Goal: Task Accomplishment & Management: Use online tool/utility

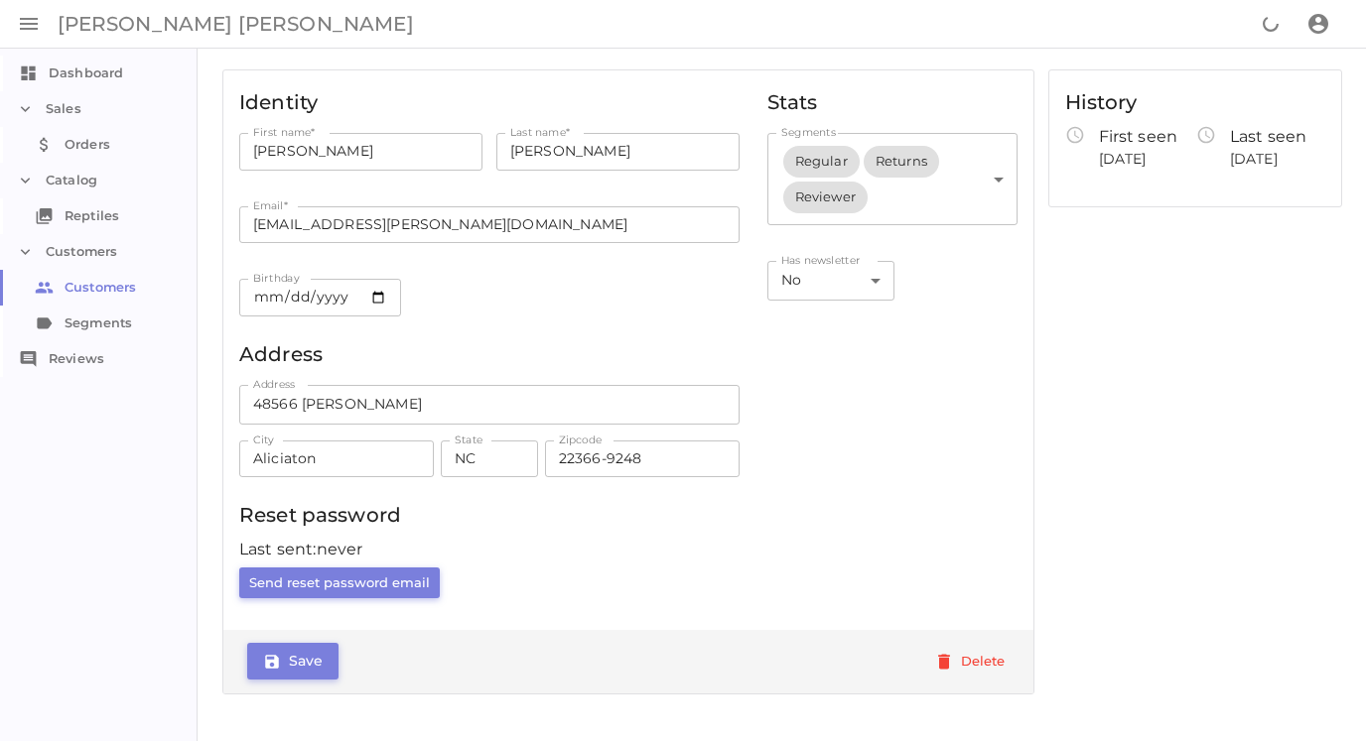
click at [21, 8] on button "button" at bounding box center [29, 24] width 48 height 48
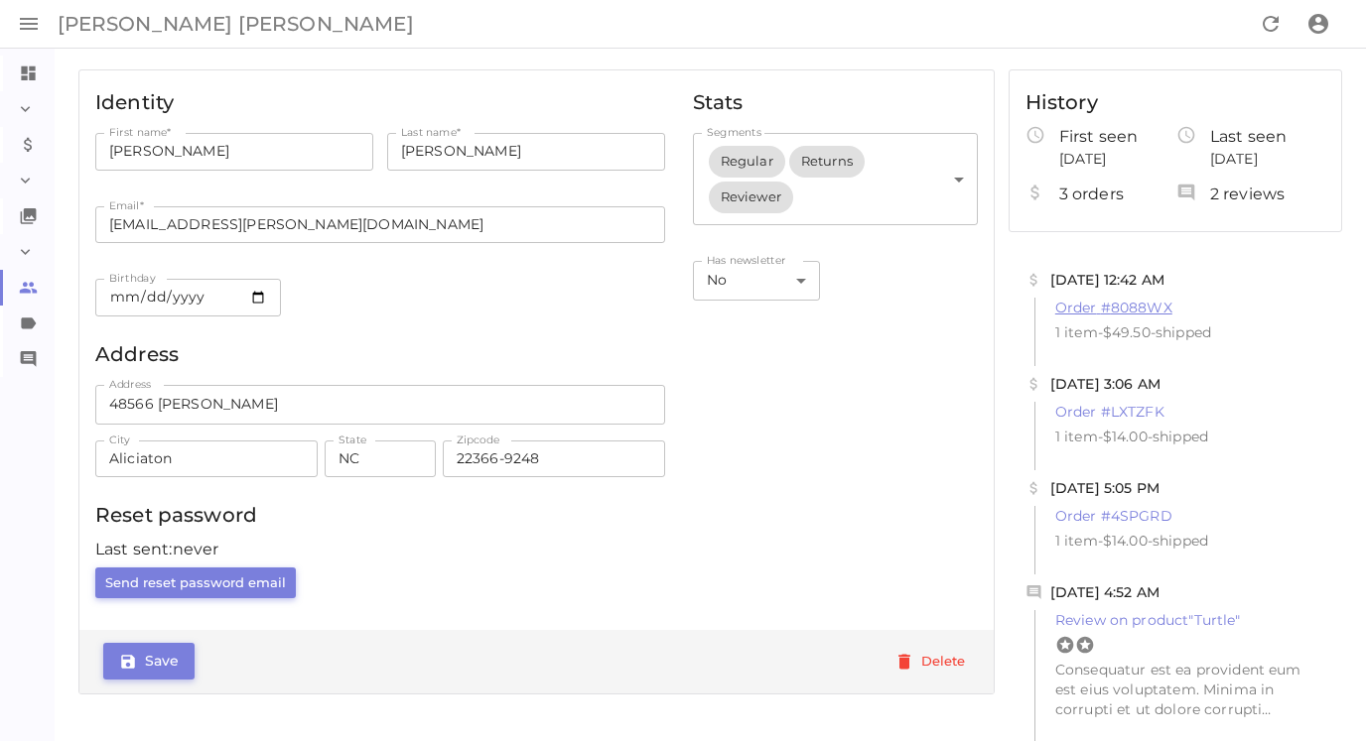
click at [1078, 302] on link "Order # 8088WX" at bounding box center [1113, 308] width 117 height 18
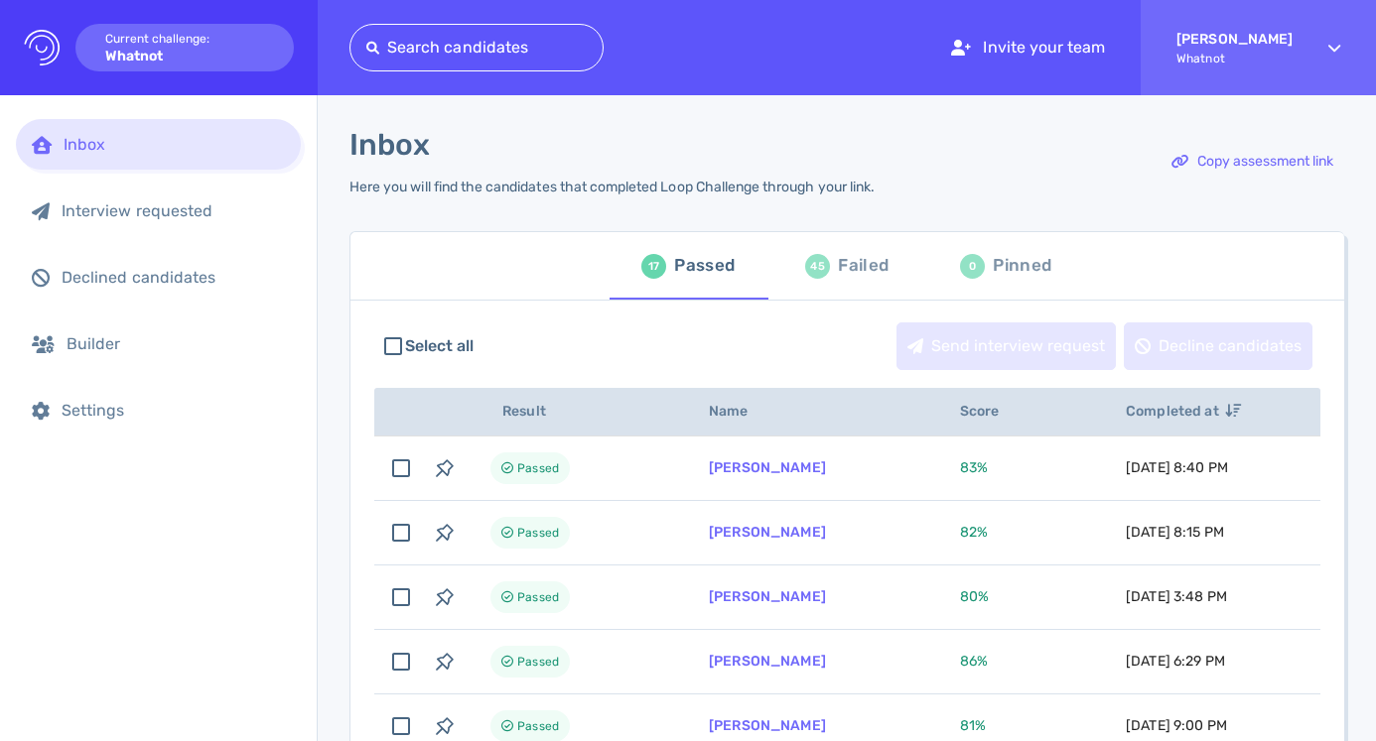
click at [446, 65] on div "Search candidates" at bounding box center [476, 48] width 254 height 48
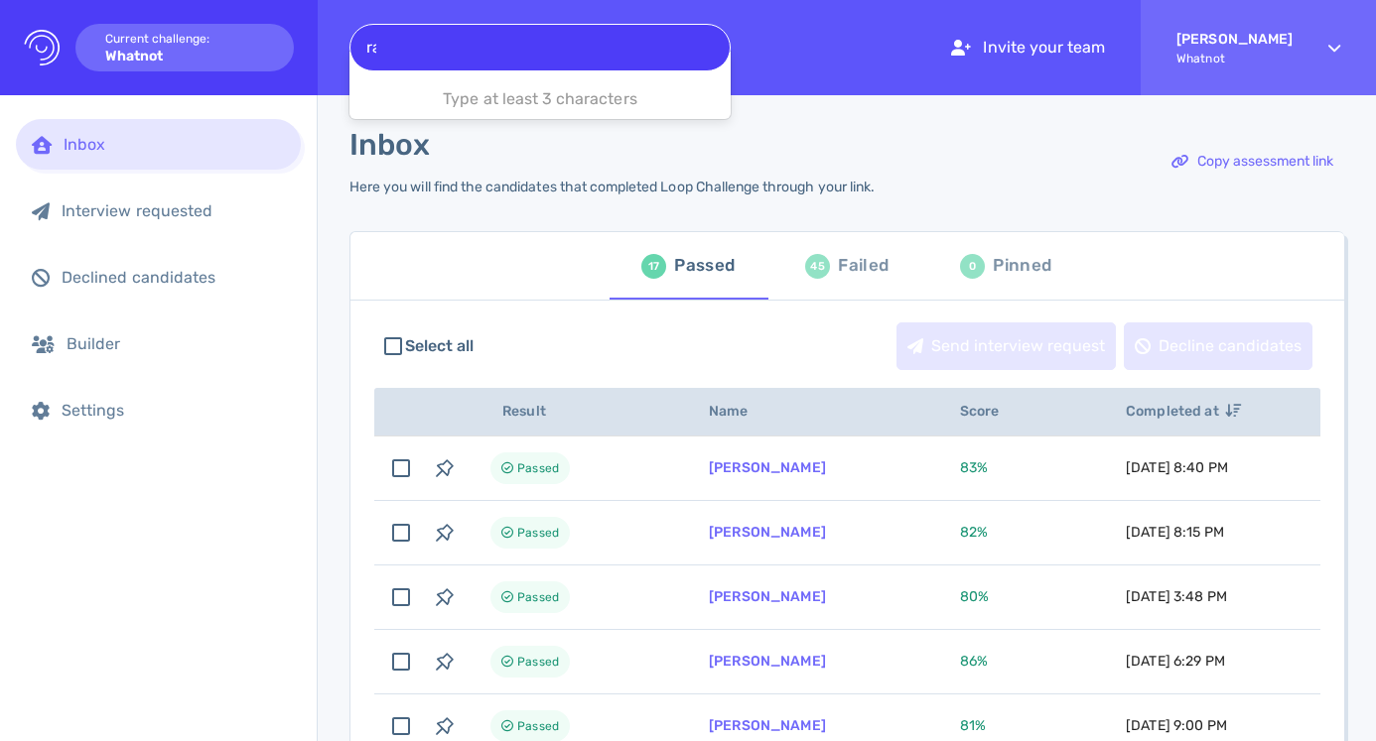
type input "rad"
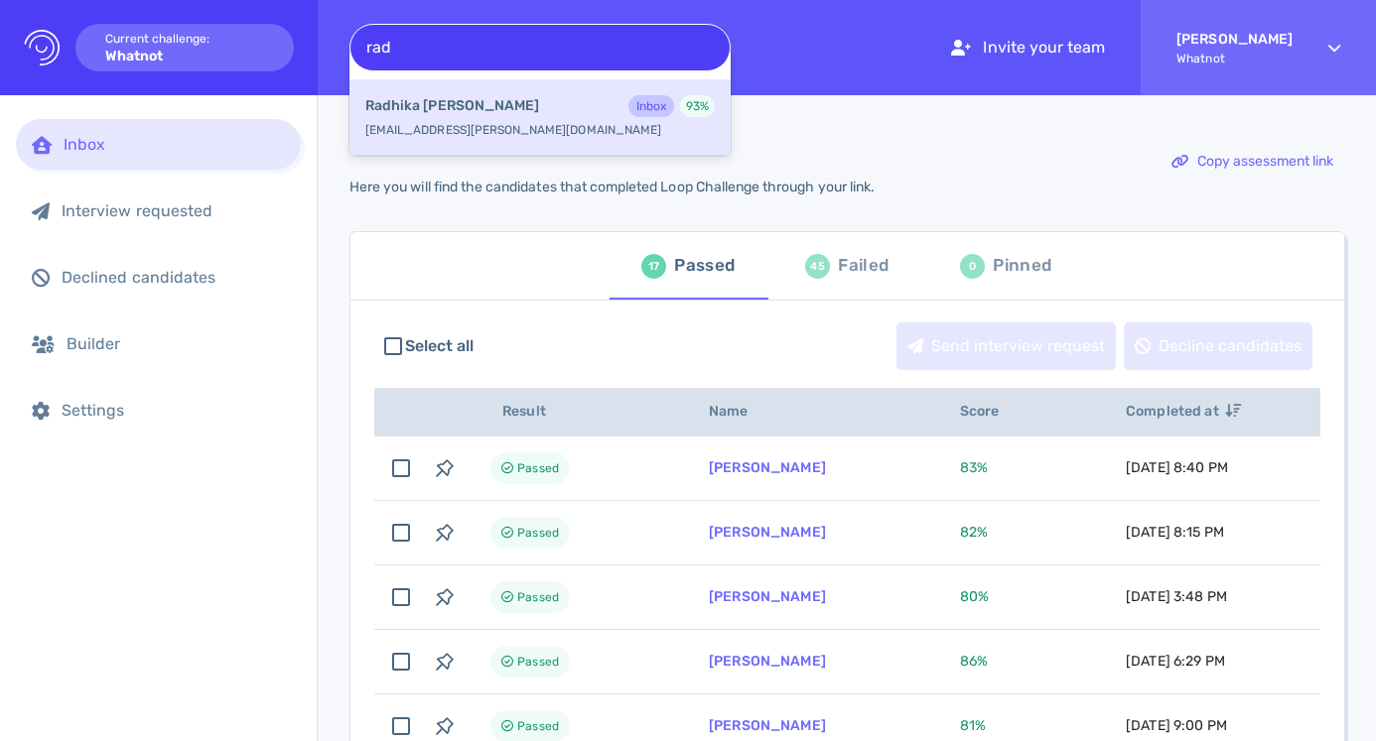
click at [539, 105] on div "Radhika Dalal Inbox 93 %" at bounding box center [539, 108] width 349 height 26
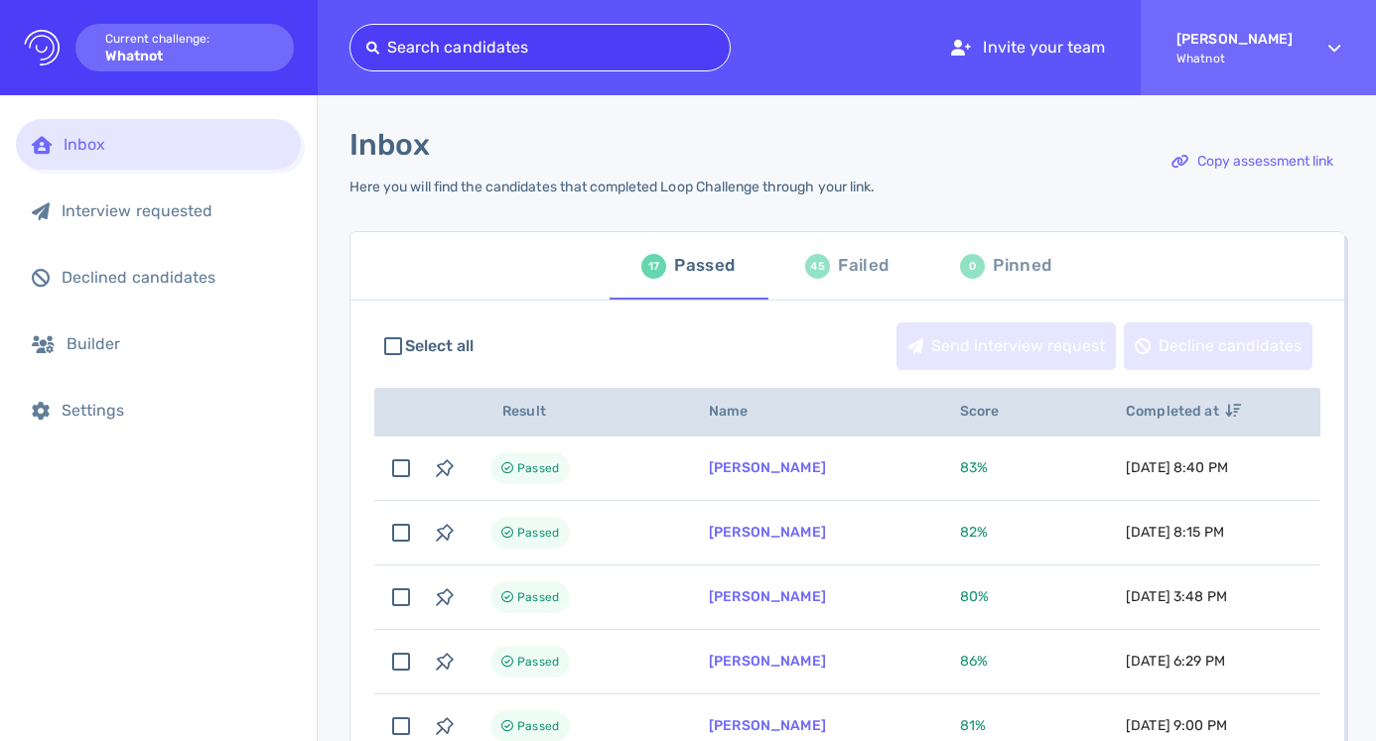
click at [993, 269] on div "Pinned" at bounding box center [1022, 266] width 59 height 30
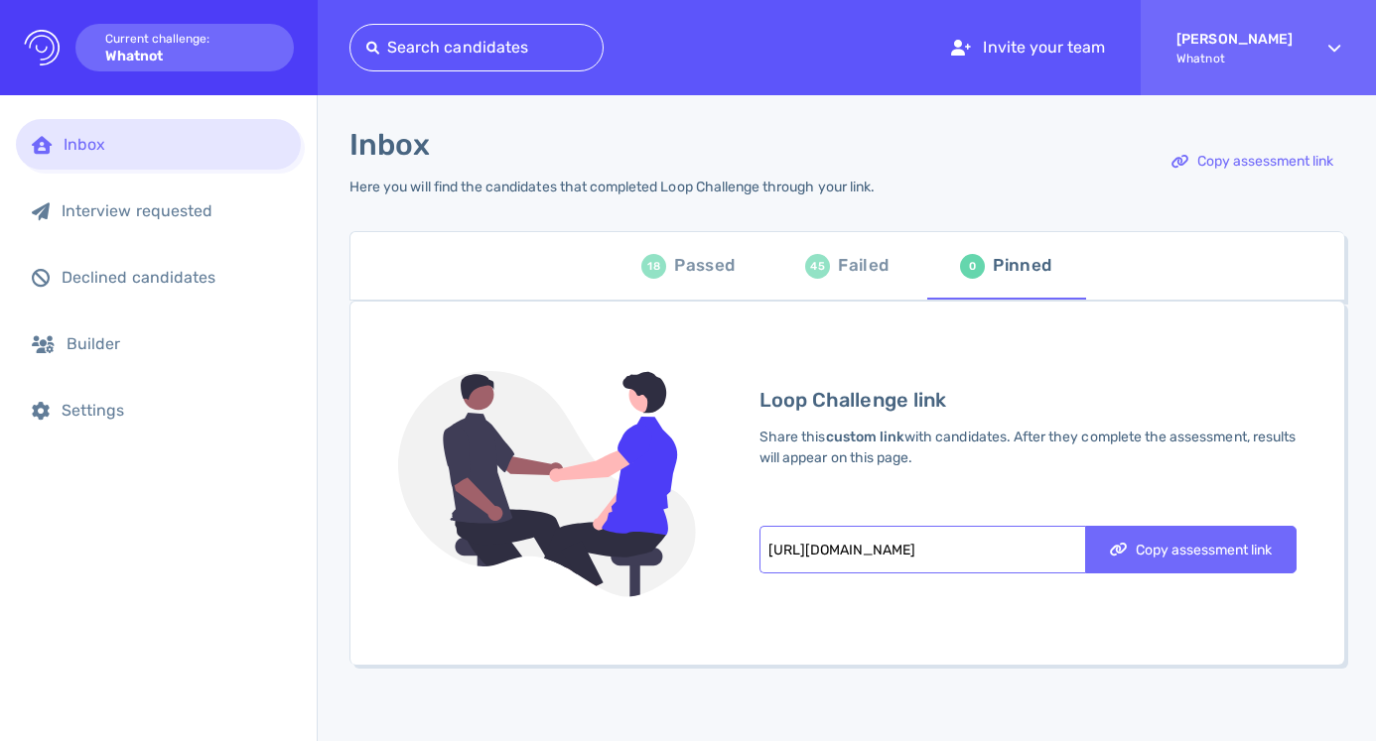
click at [676, 259] on div "Passed" at bounding box center [704, 266] width 61 height 30
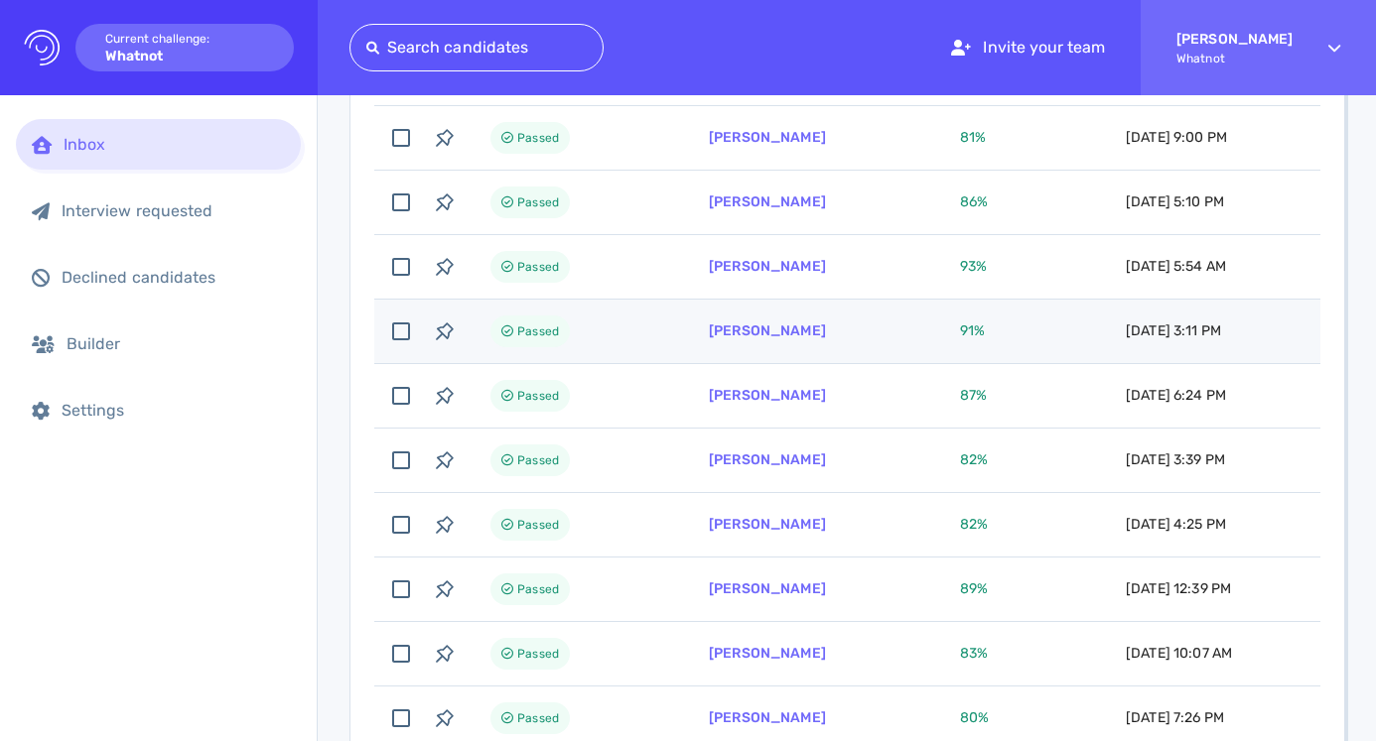
scroll to position [650, 0]
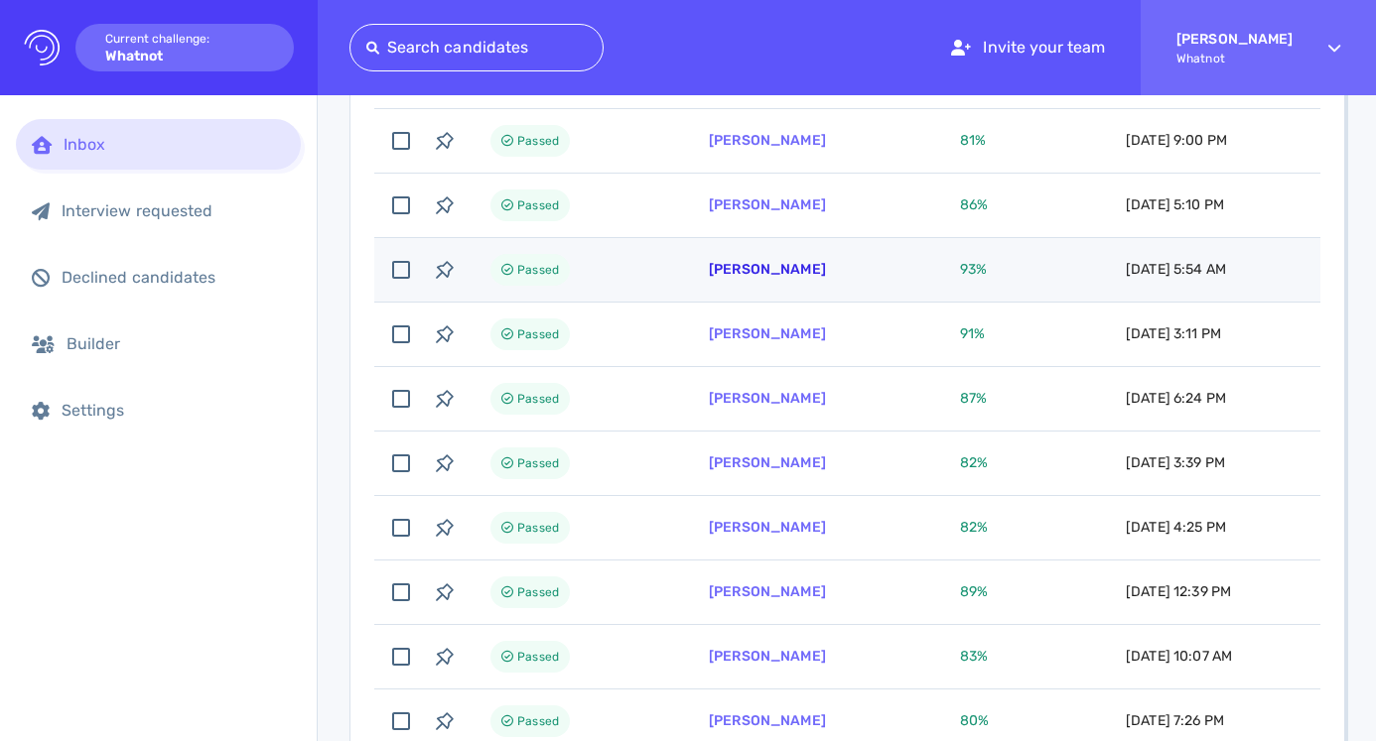
click at [765, 268] on link "Radhika Dalal" at bounding box center [767, 269] width 117 height 17
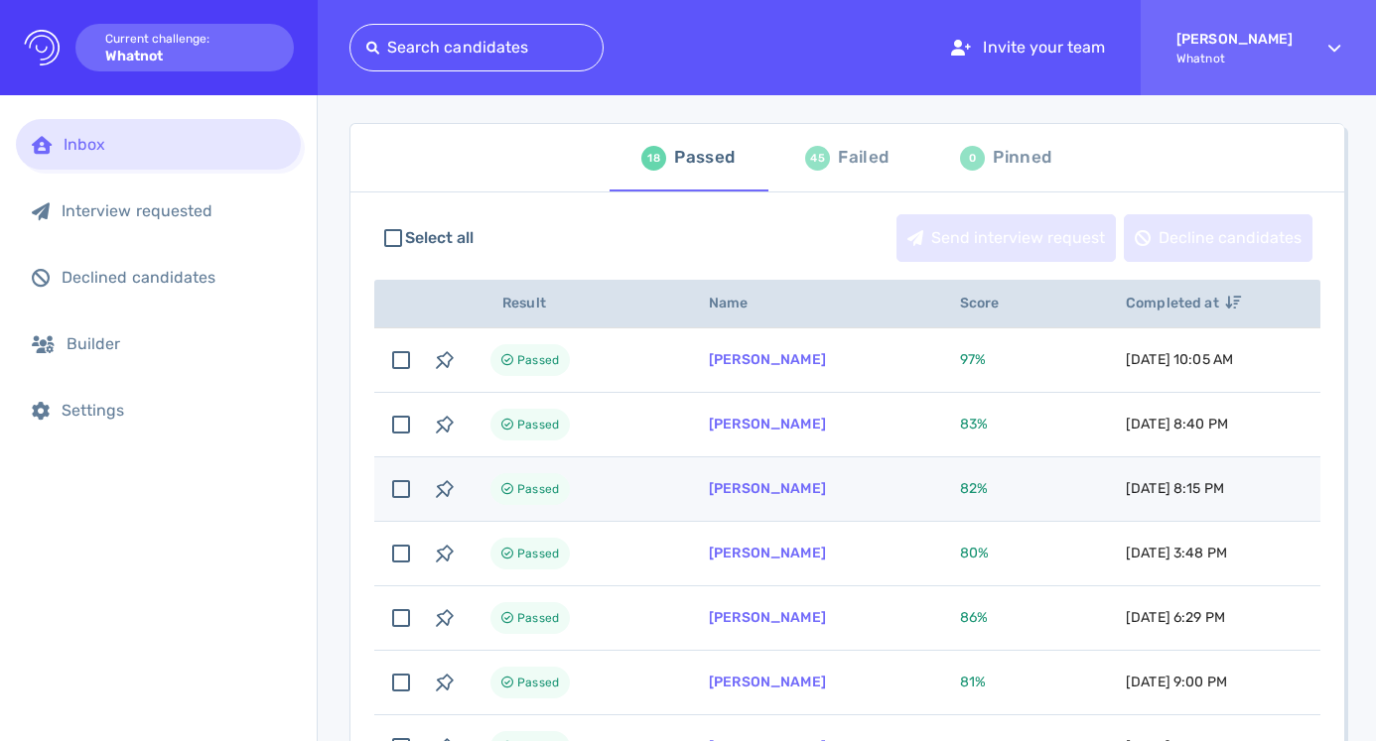
scroll to position [76, 0]
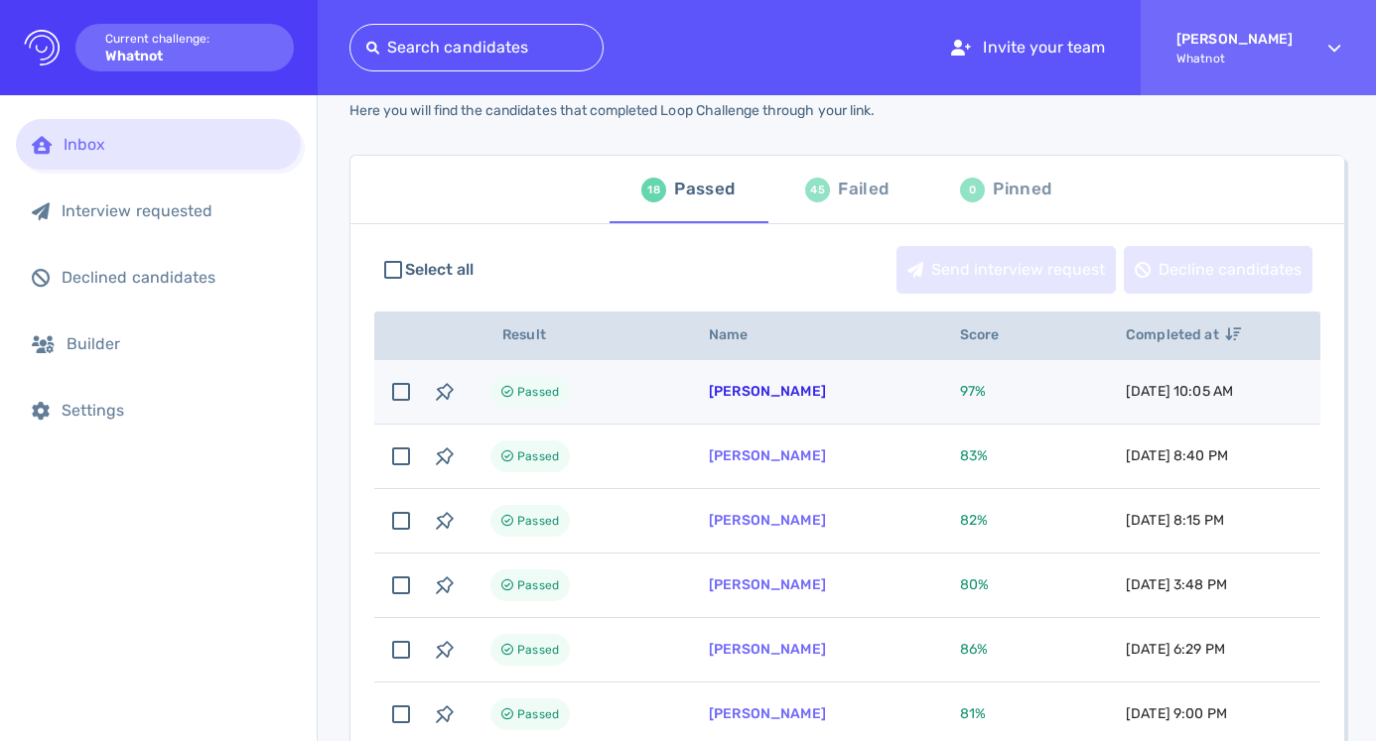
click at [743, 390] on link "[PERSON_NAME]" at bounding box center [767, 391] width 117 height 17
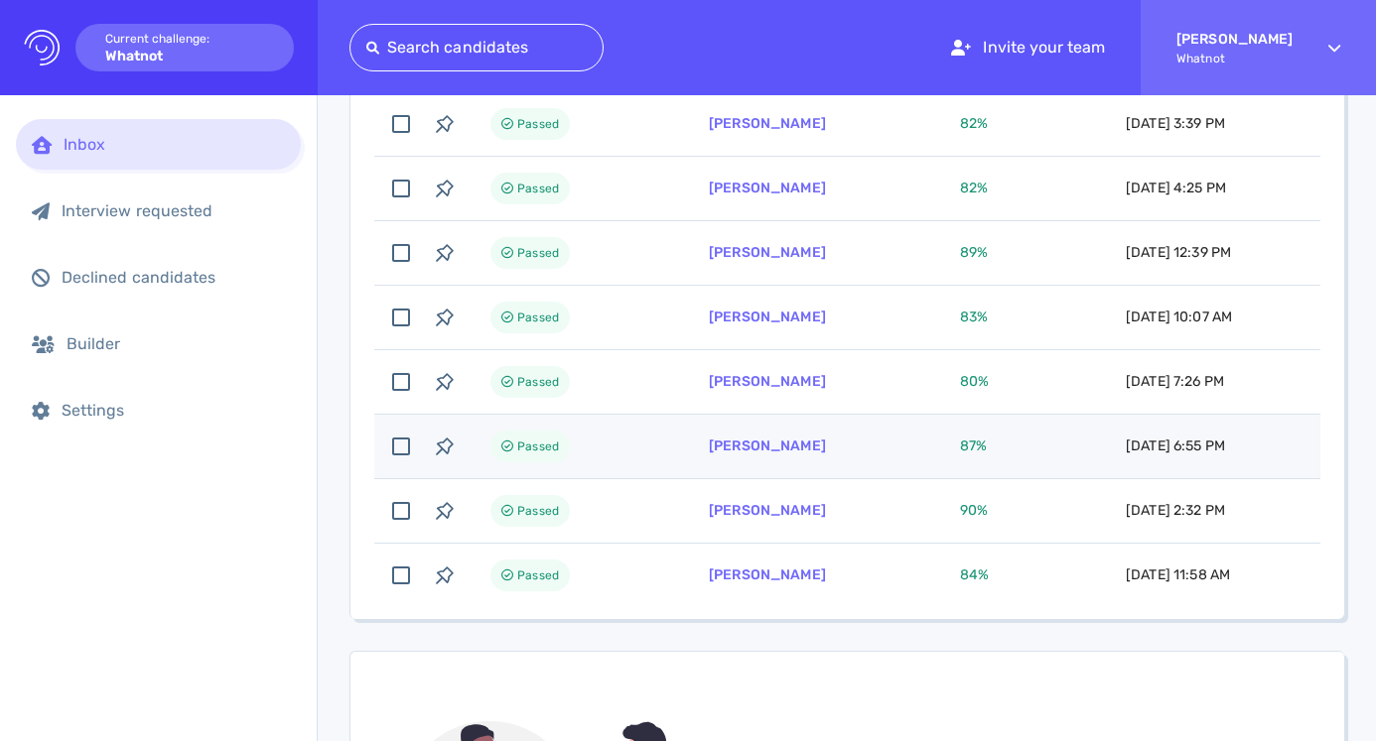
scroll to position [1005, 0]
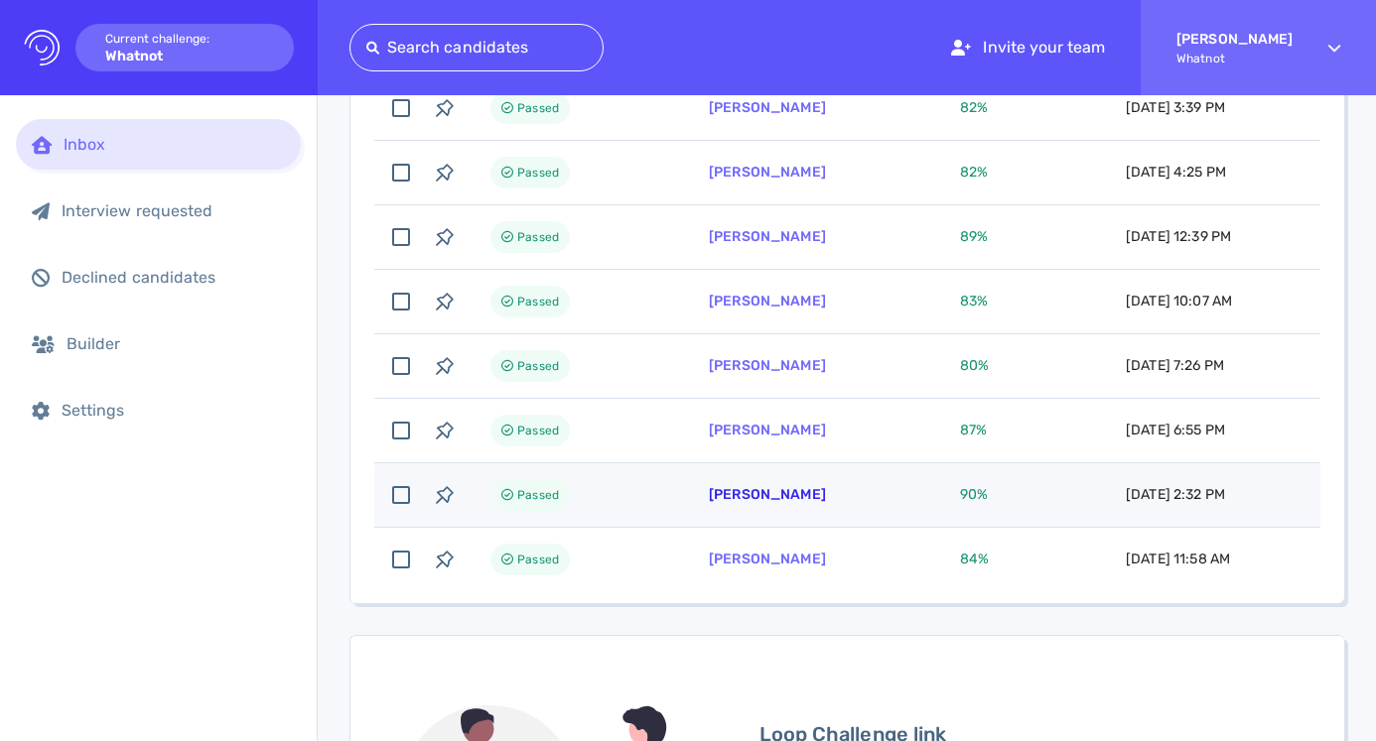
click at [762, 499] on link "[PERSON_NAME]" at bounding box center [767, 494] width 117 height 17
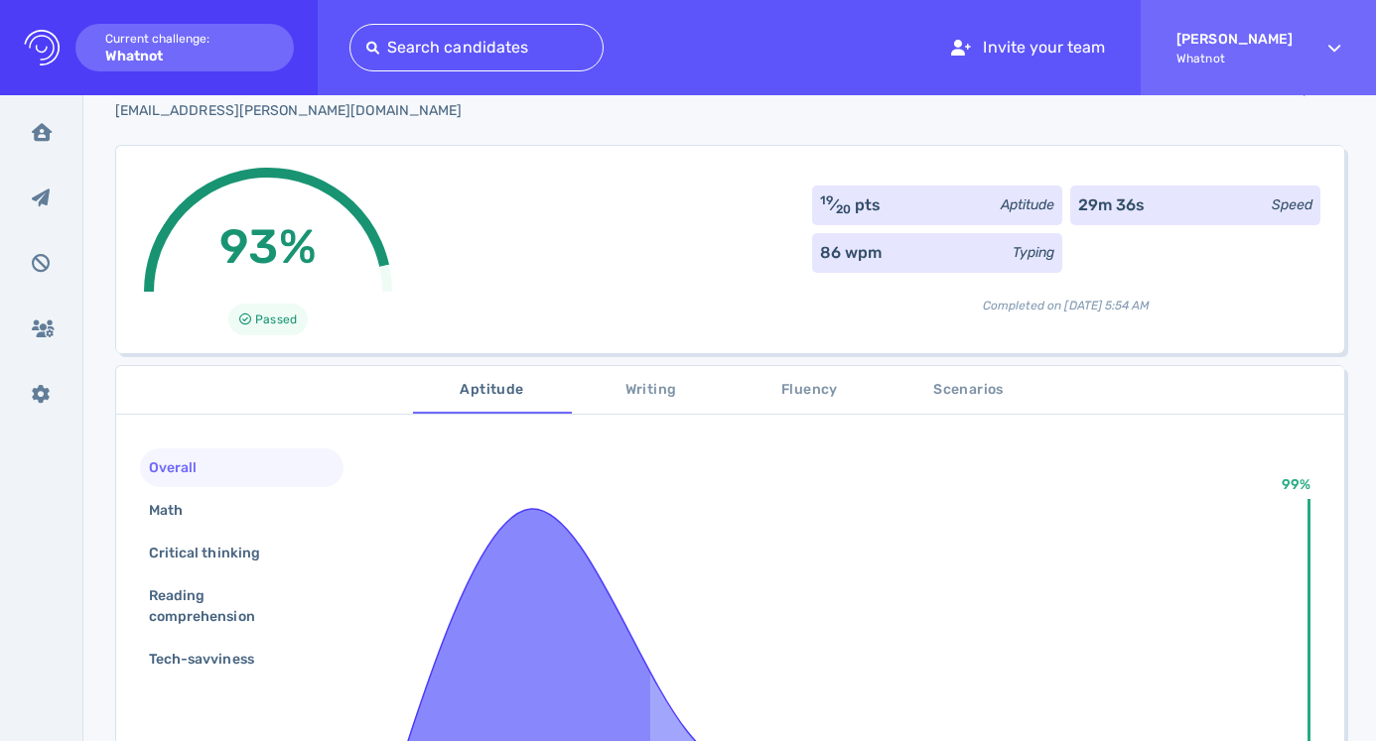
scroll to position [94, 0]
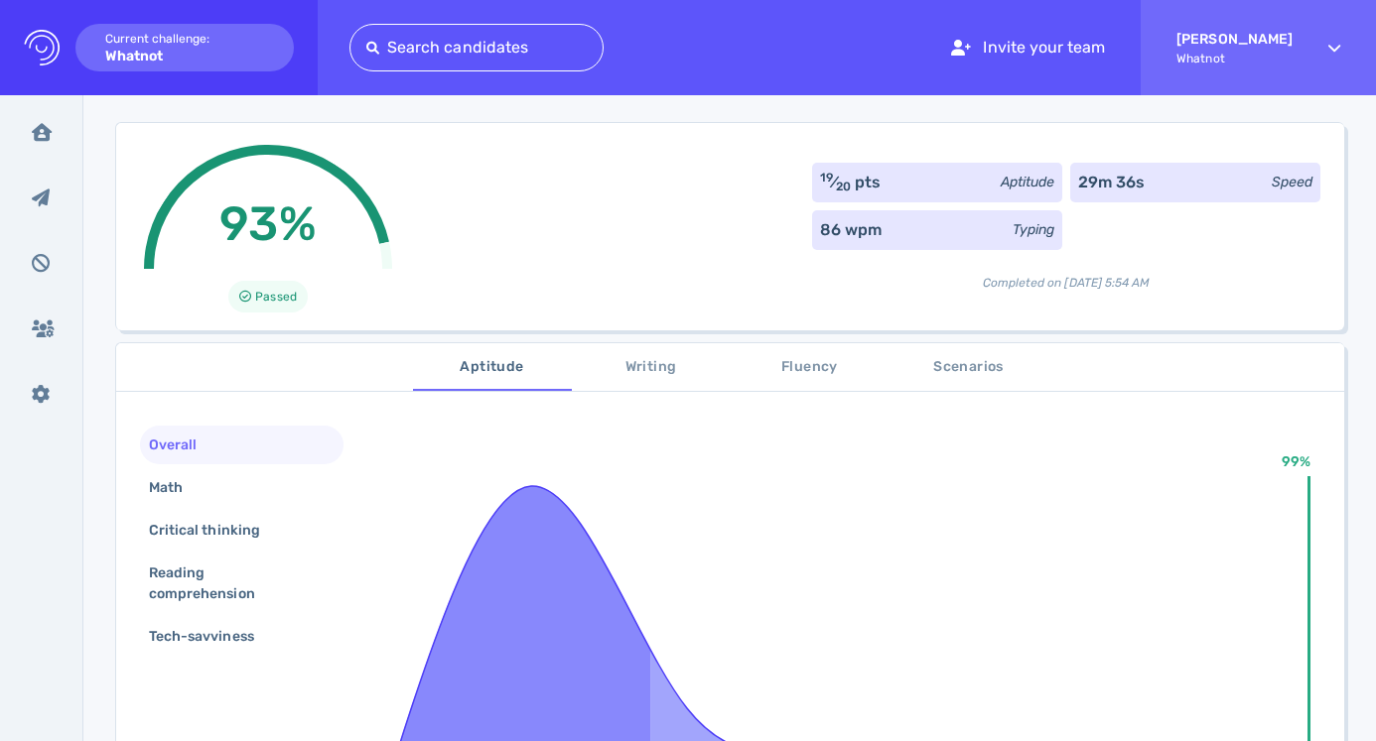
click at [993, 366] on span "Scenarios" at bounding box center [968, 367] width 135 height 25
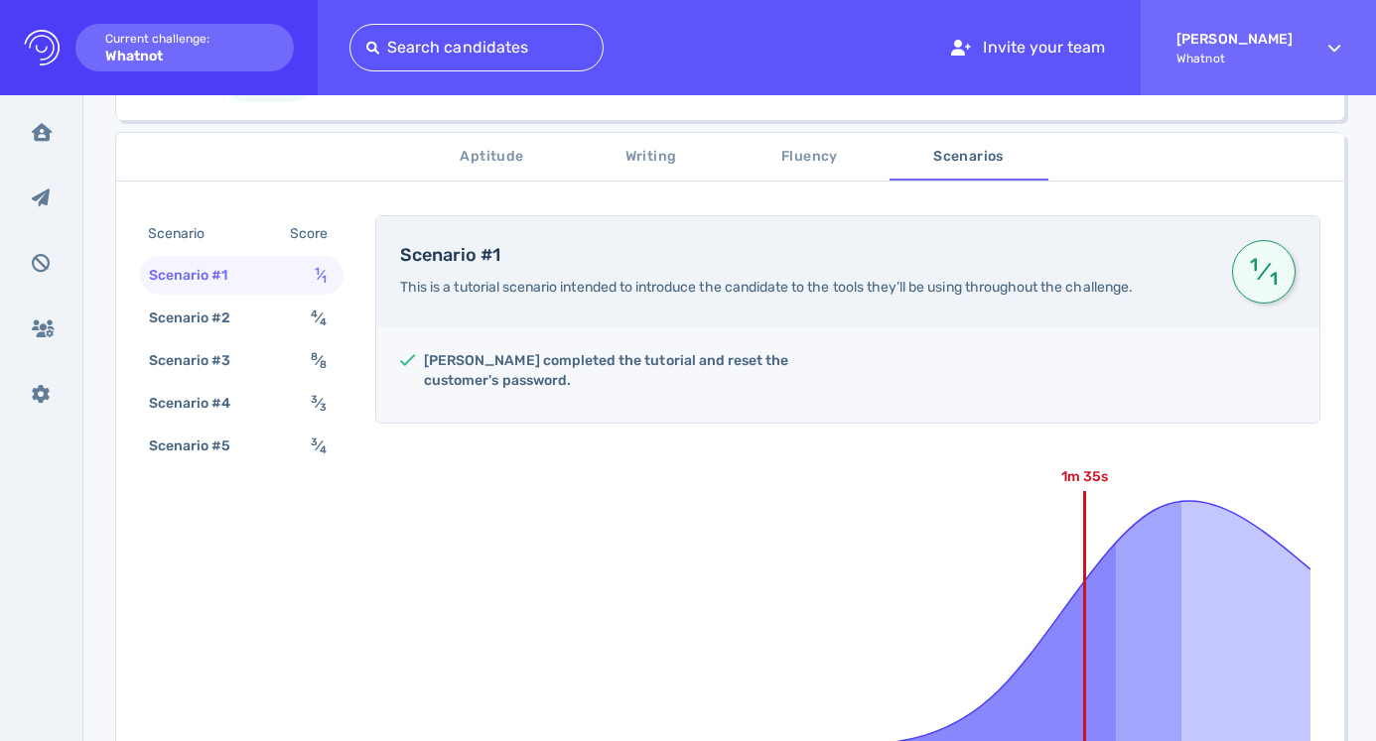
scroll to position [308, 0]
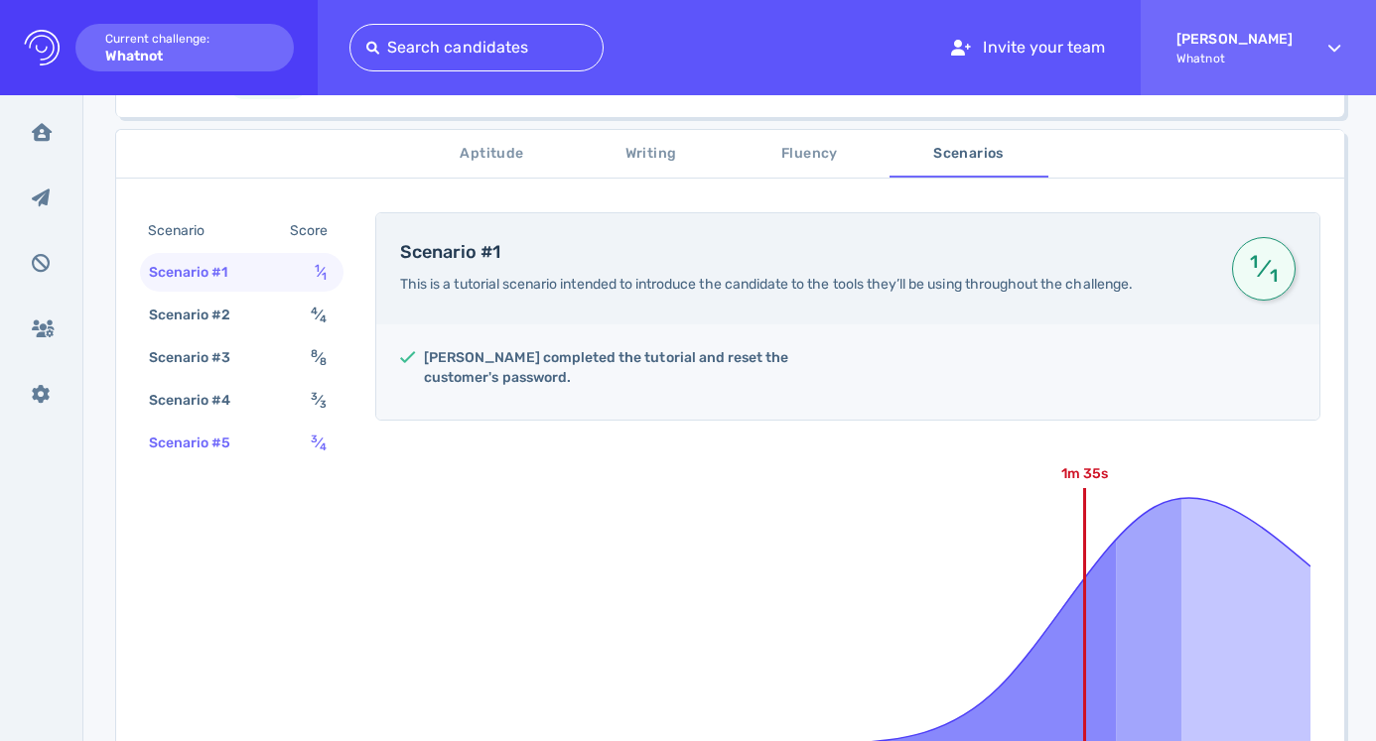
click at [305, 434] on div "Scenario #5 3 ⁄ 4" at bounding box center [241, 443] width 203 height 39
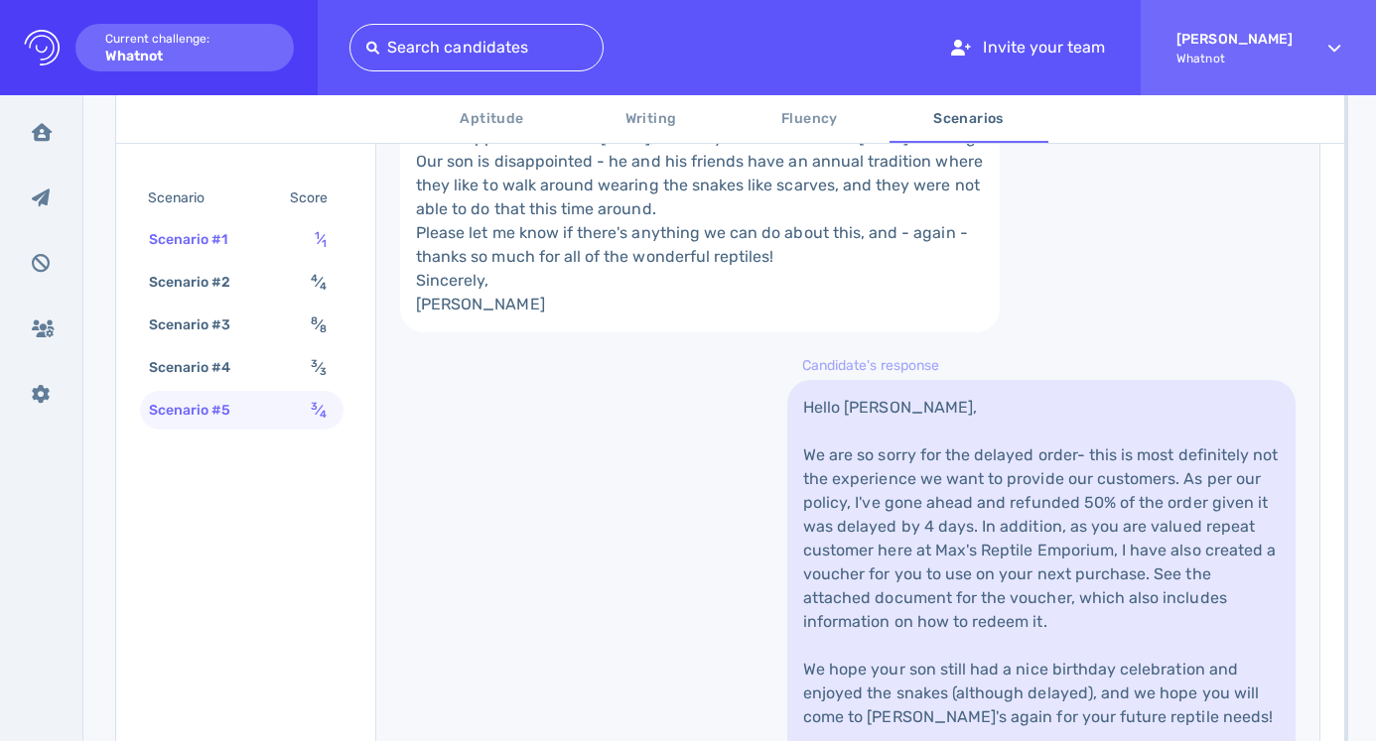
scroll to position [727, 0]
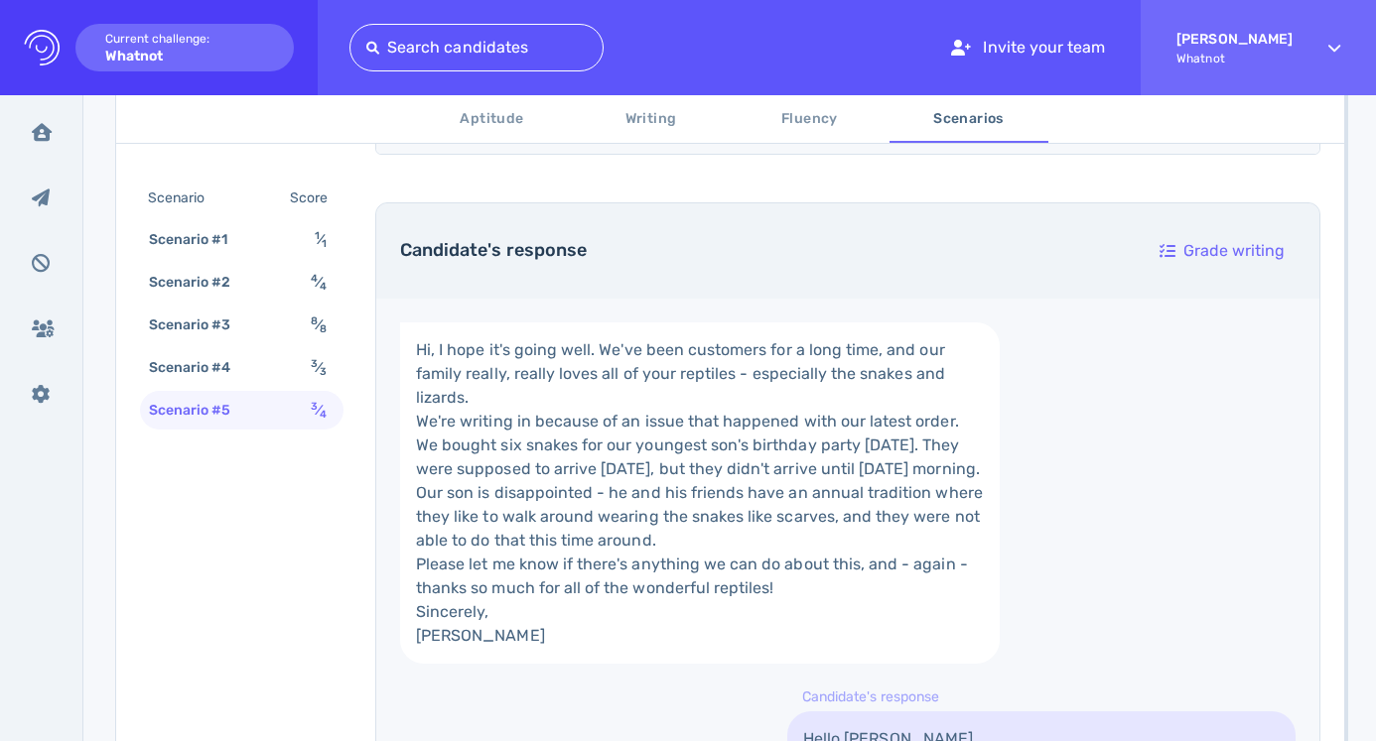
click at [52, 56] on icon "Logo Created with Sketch." at bounding box center [42, 48] width 36 height 36
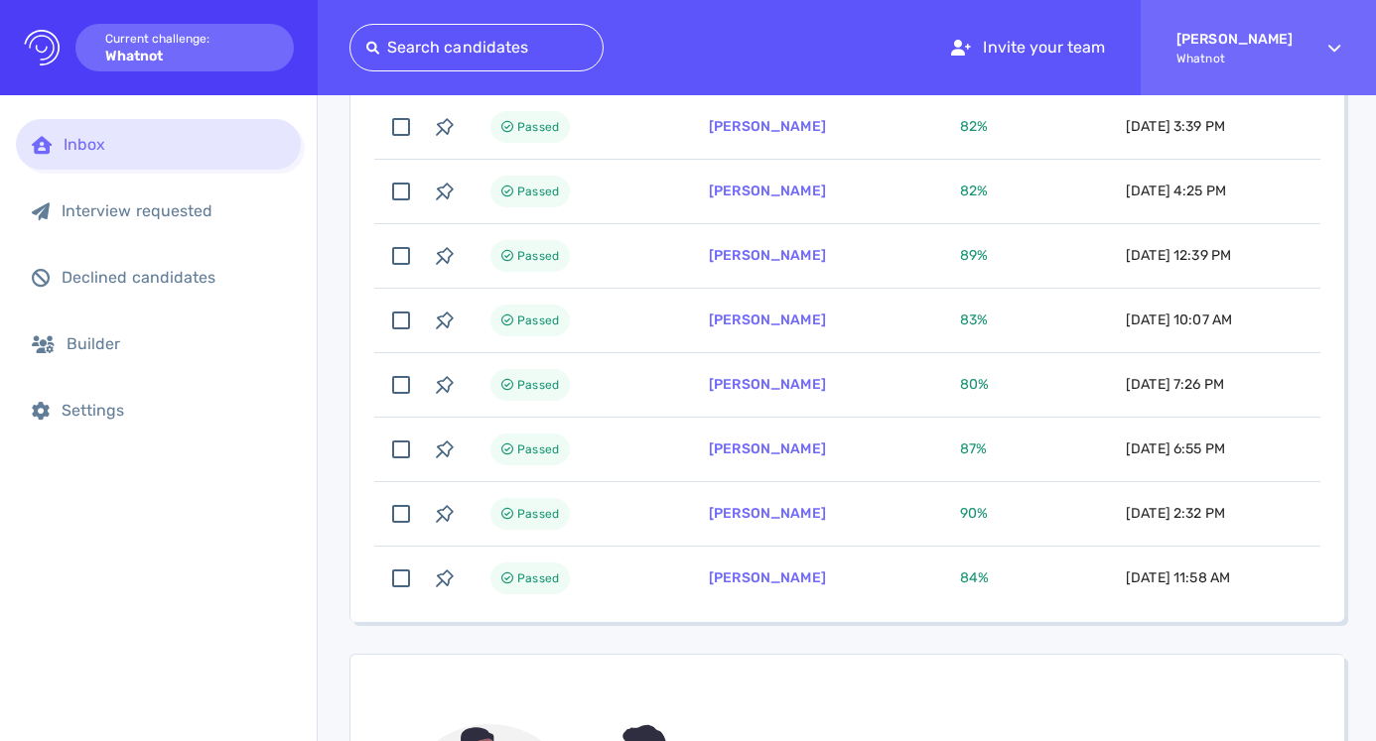
scroll to position [1004, 0]
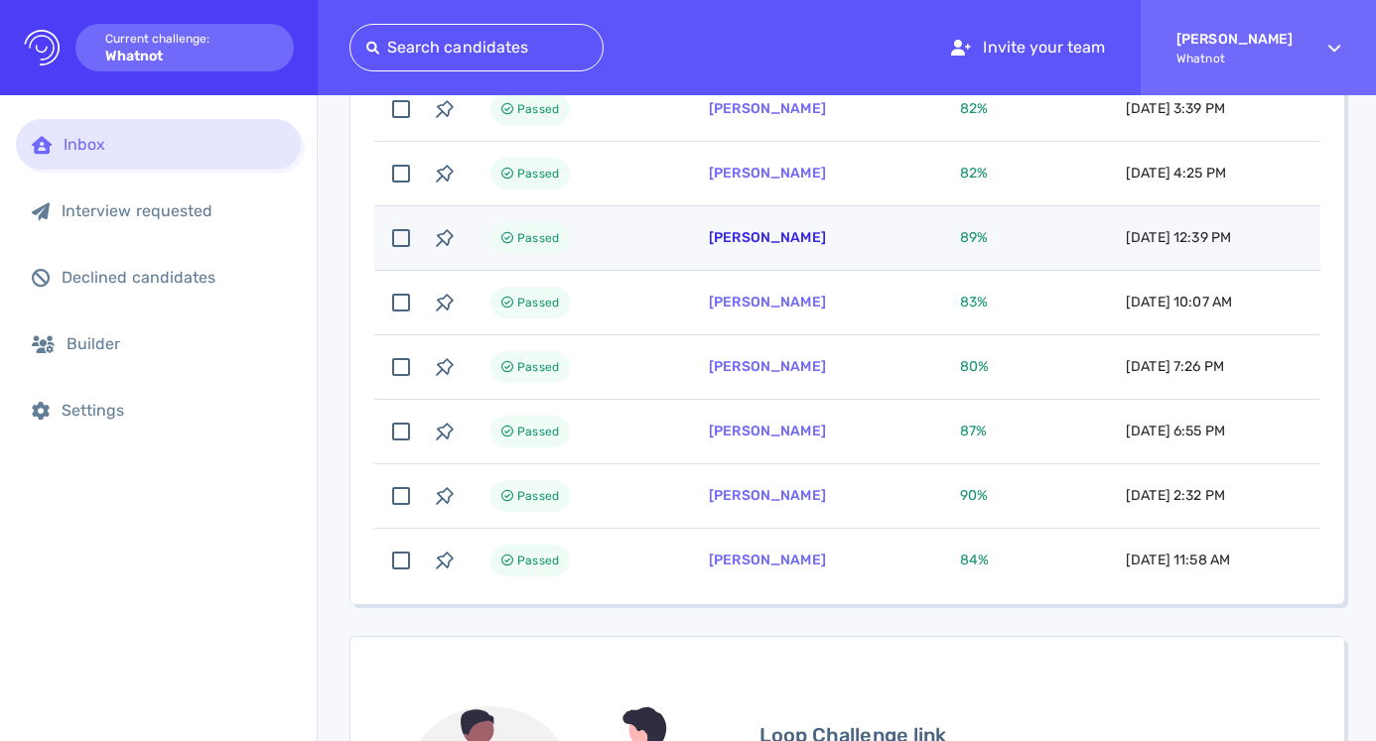
click at [764, 239] on link "Daniel Hoidal" at bounding box center [767, 237] width 117 height 17
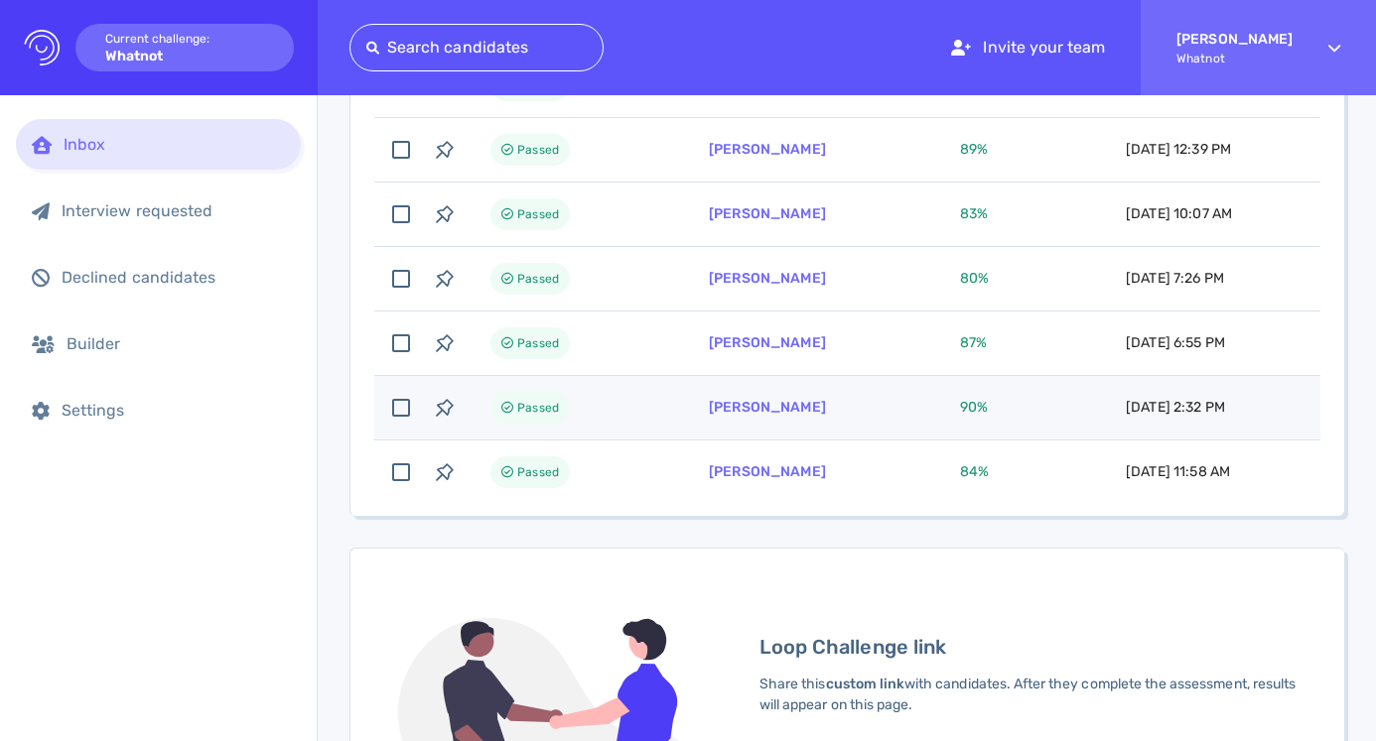
scroll to position [1107, 0]
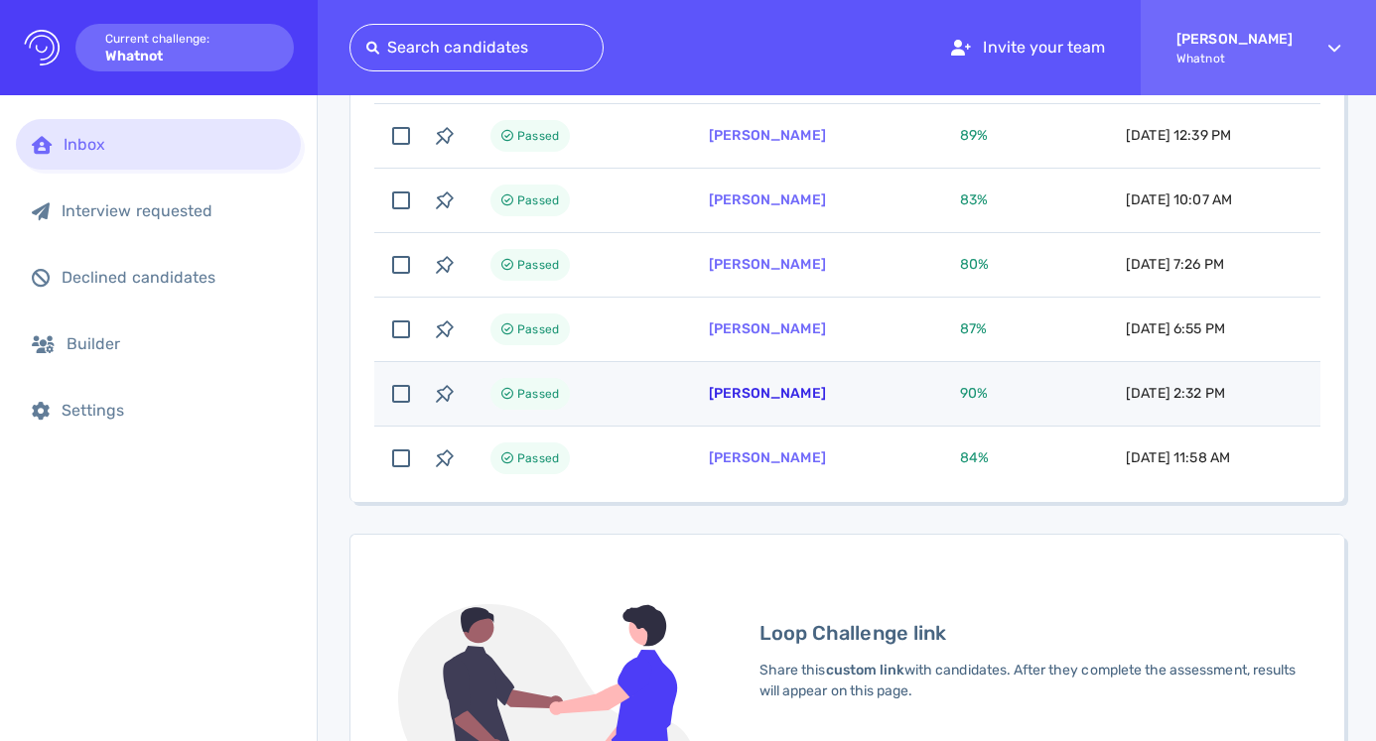
click at [779, 388] on link "Ramsey Bates" at bounding box center [767, 393] width 117 height 17
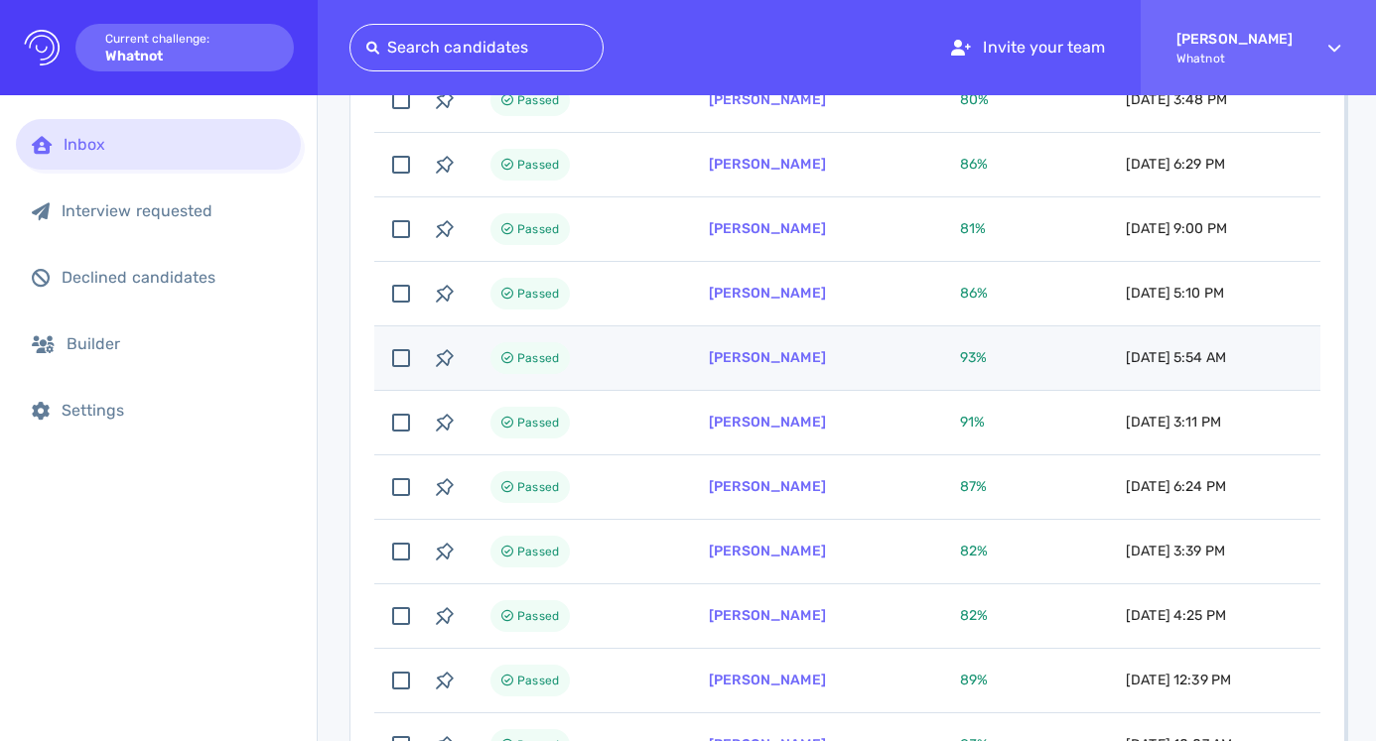
scroll to position [556, 0]
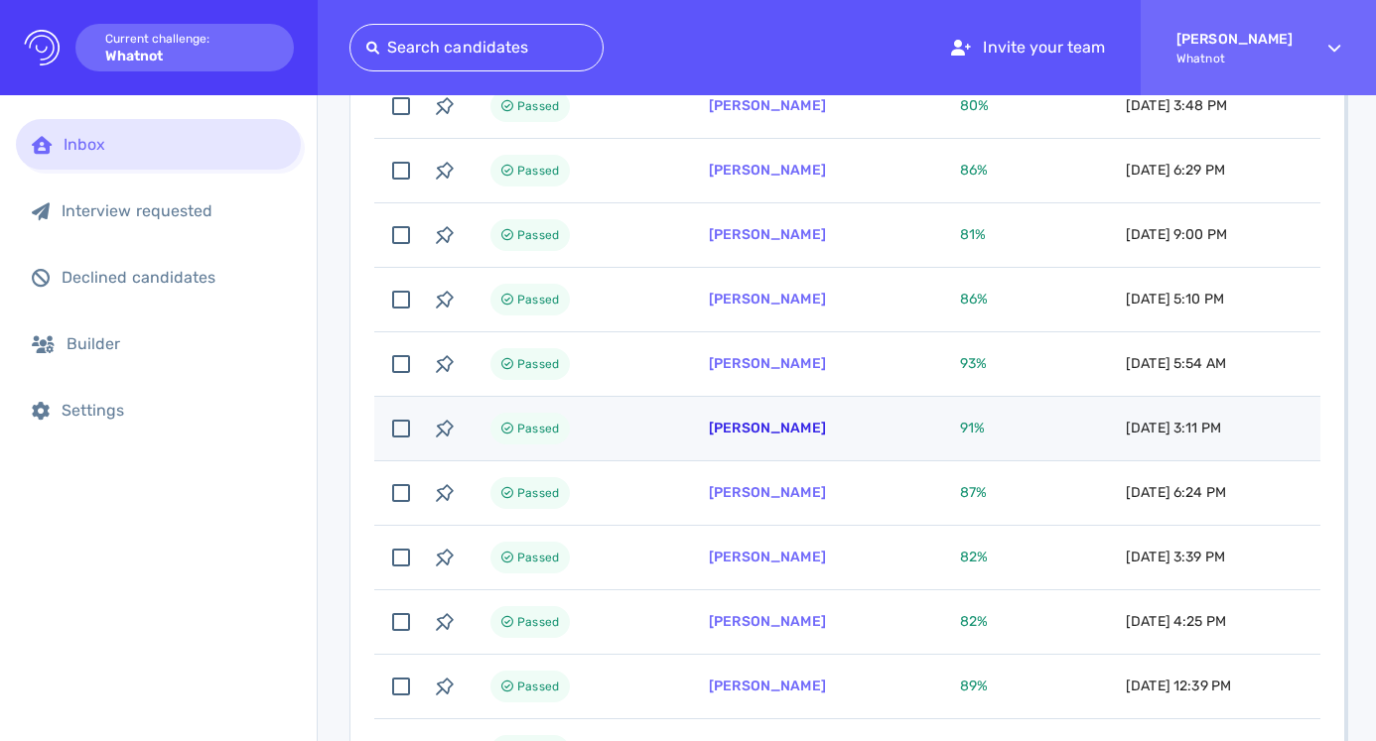
click at [767, 425] on link "Aleks Rosnev" at bounding box center [767, 428] width 117 height 17
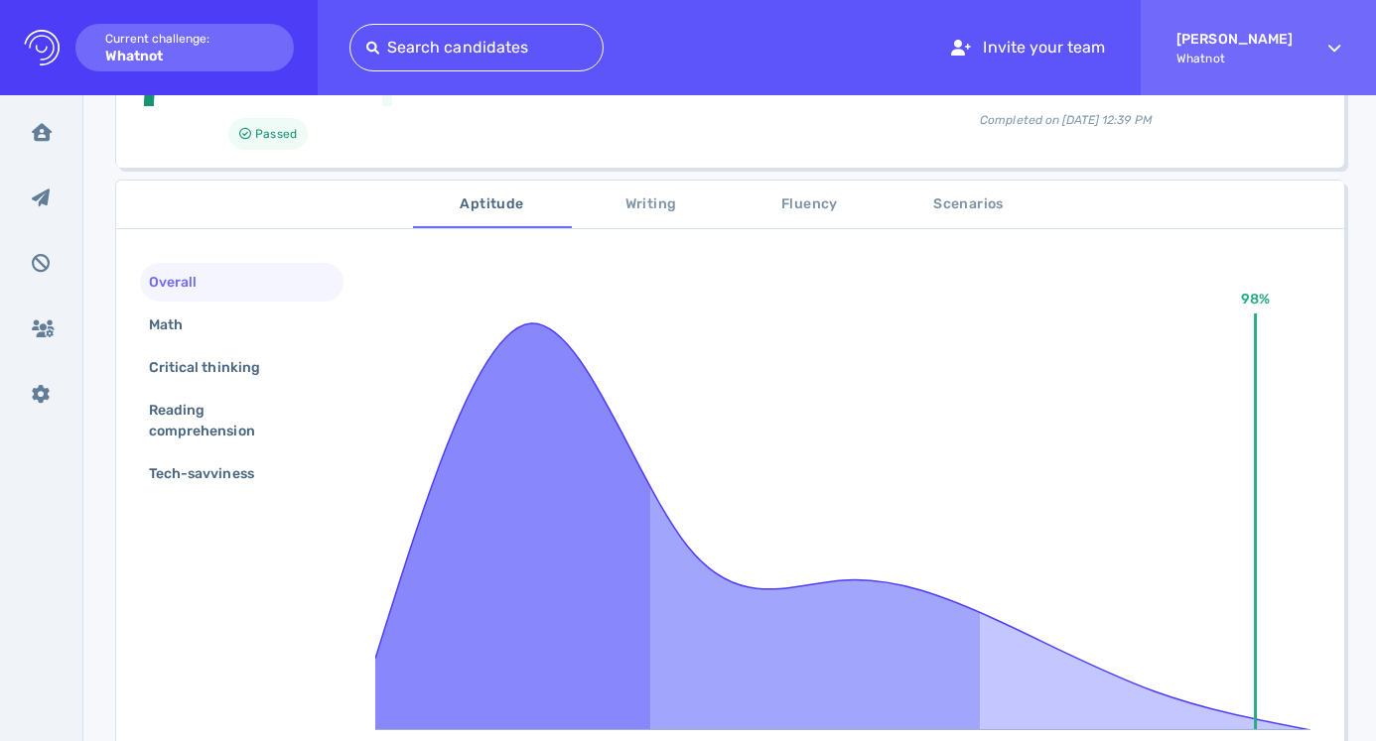
scroll to position [295, 0]
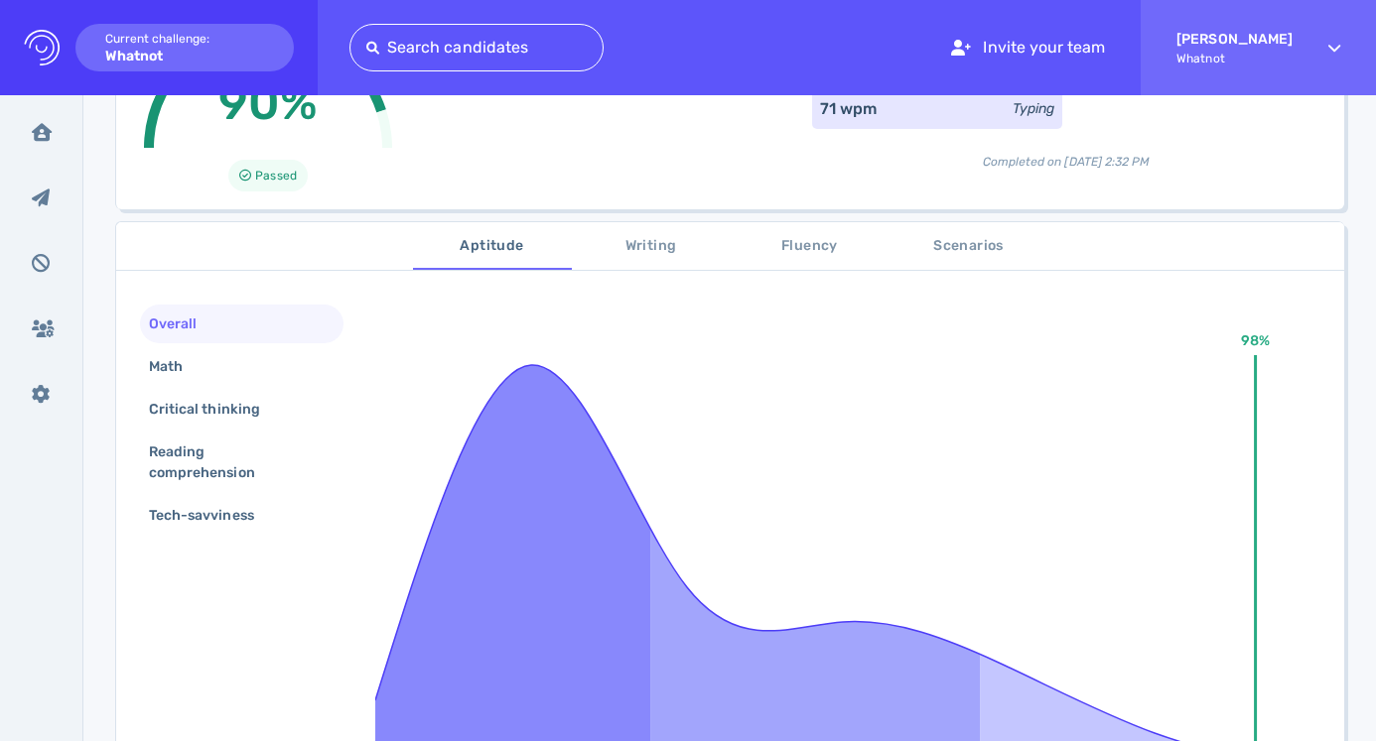
scroll to position [219, 0]
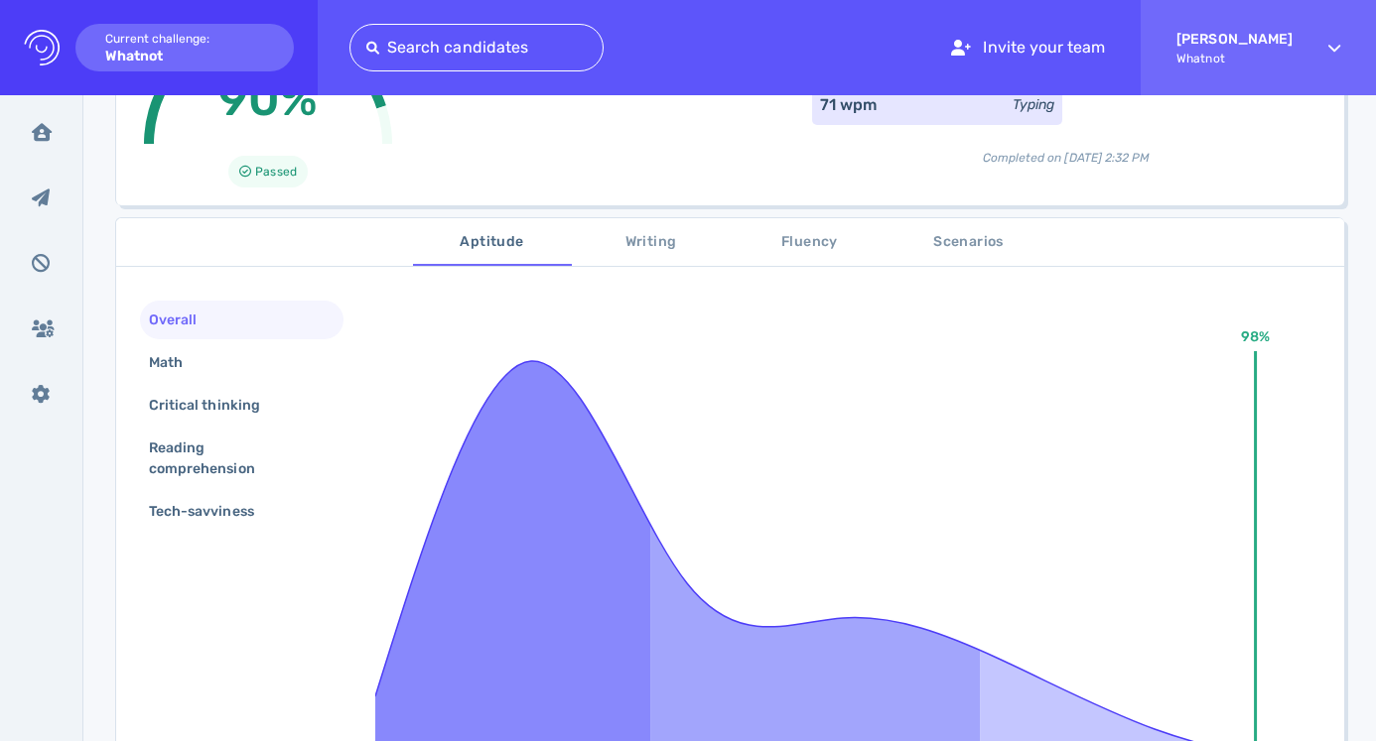
click at [977, 254] on button "Scenarios" at bounding box center [968, 242] width 159 height 48
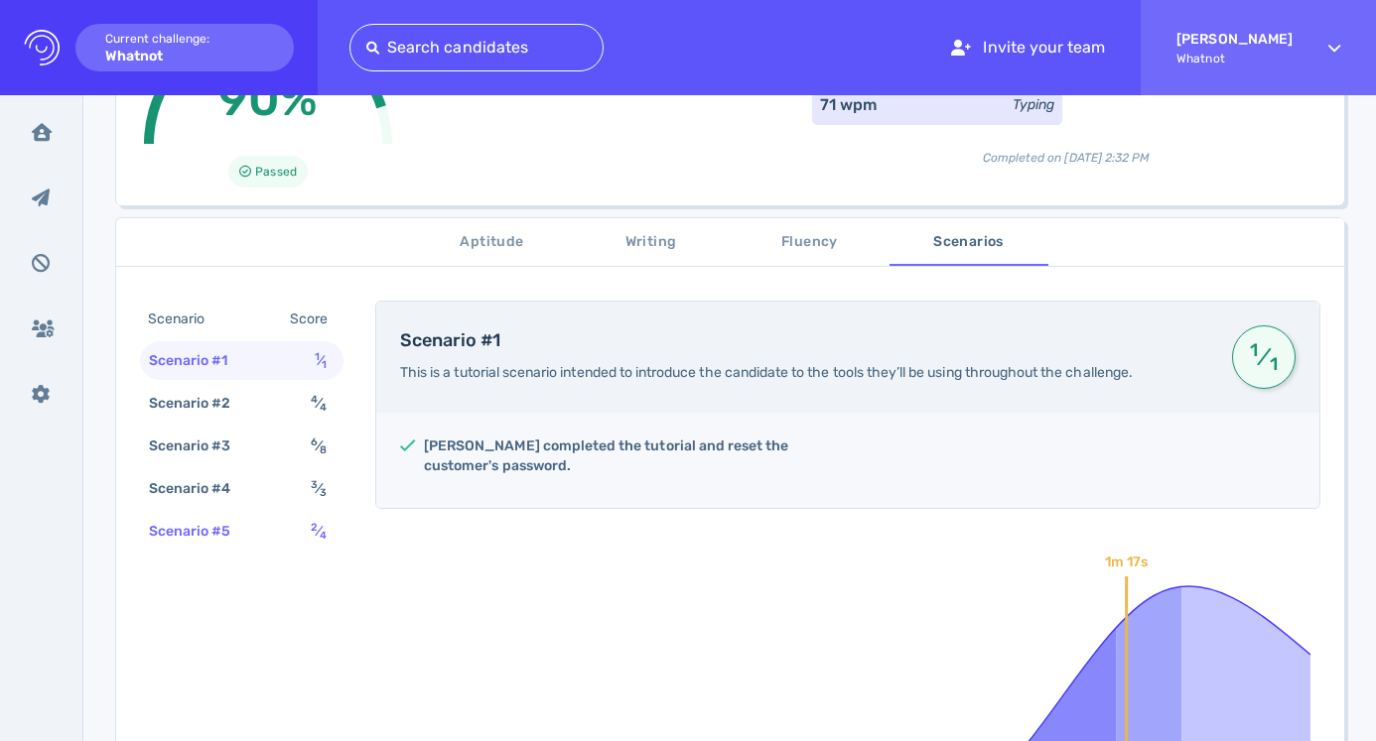
click at [246, 544] on div "Scenario #5" at bounding box center [200, 531] width 110 height 29
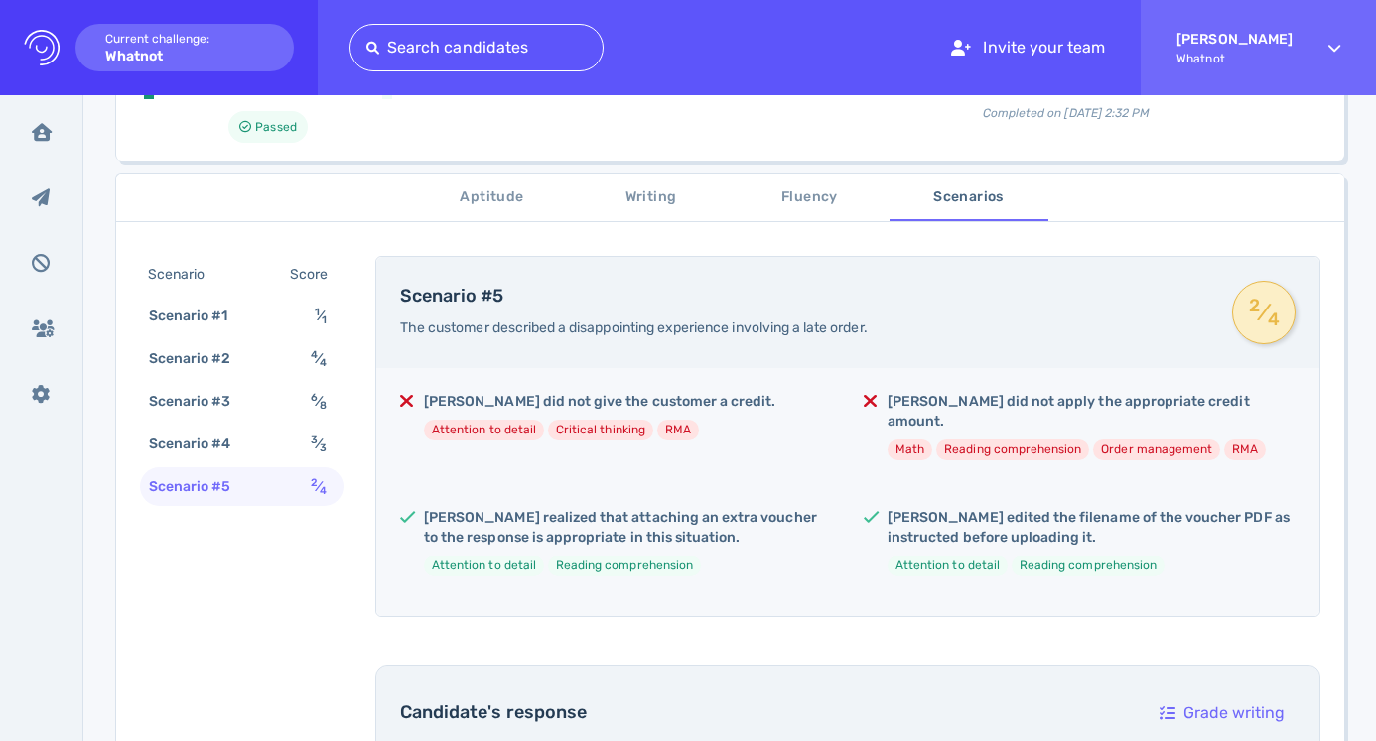
scroll to position [64, 0]
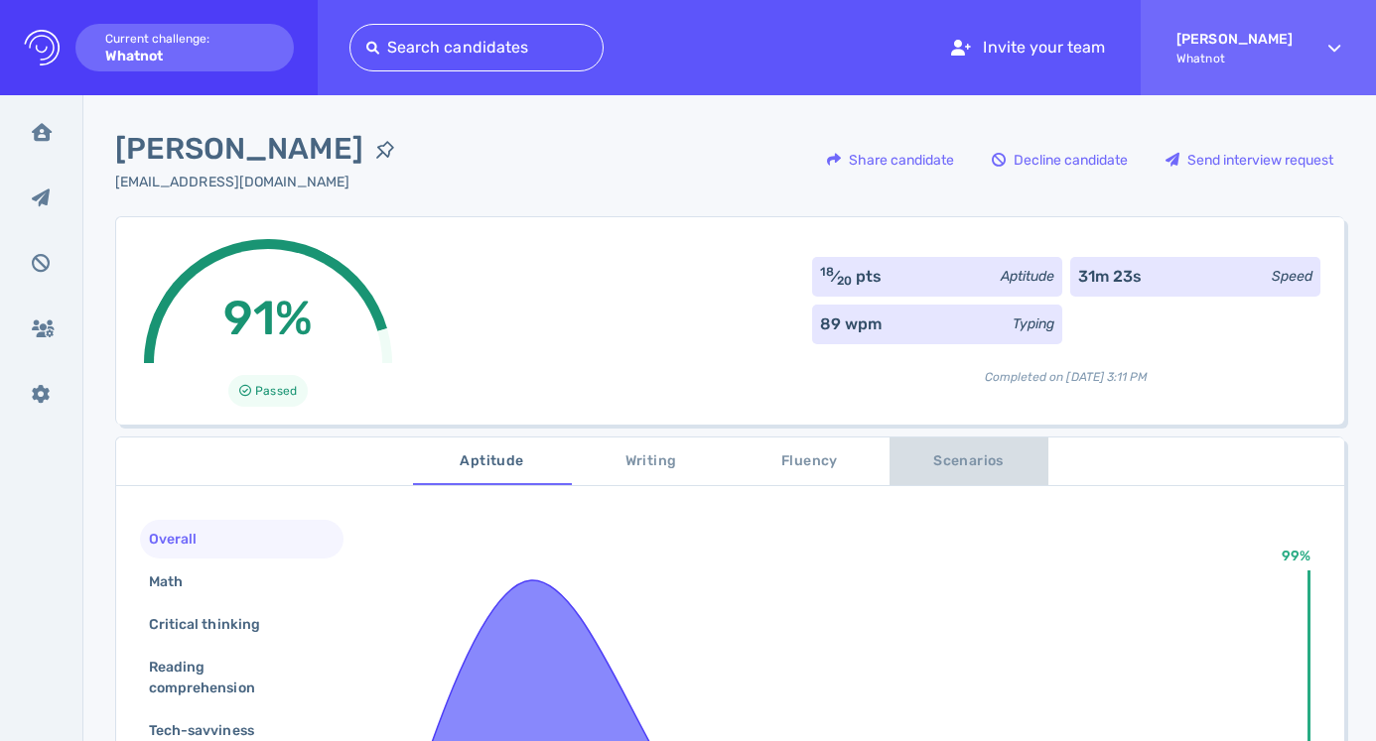
click at [951, 459] on span "Scenarios" at bounding box center [968, 462] width 135 height 25
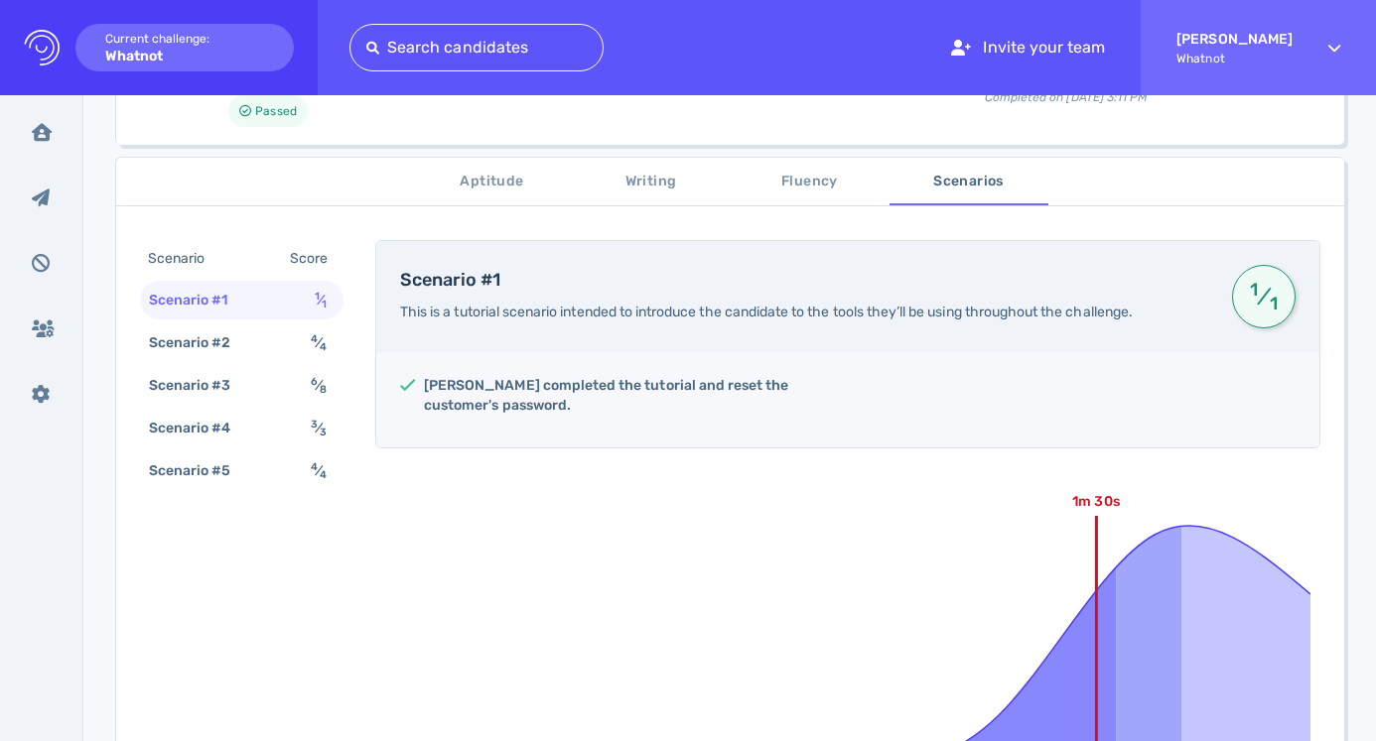
scroll to position [279, 0]
click at [300, 460] on div "Scenario #5 4 ⁄ 4" at bounding box center [241, 472] width 203 height 39
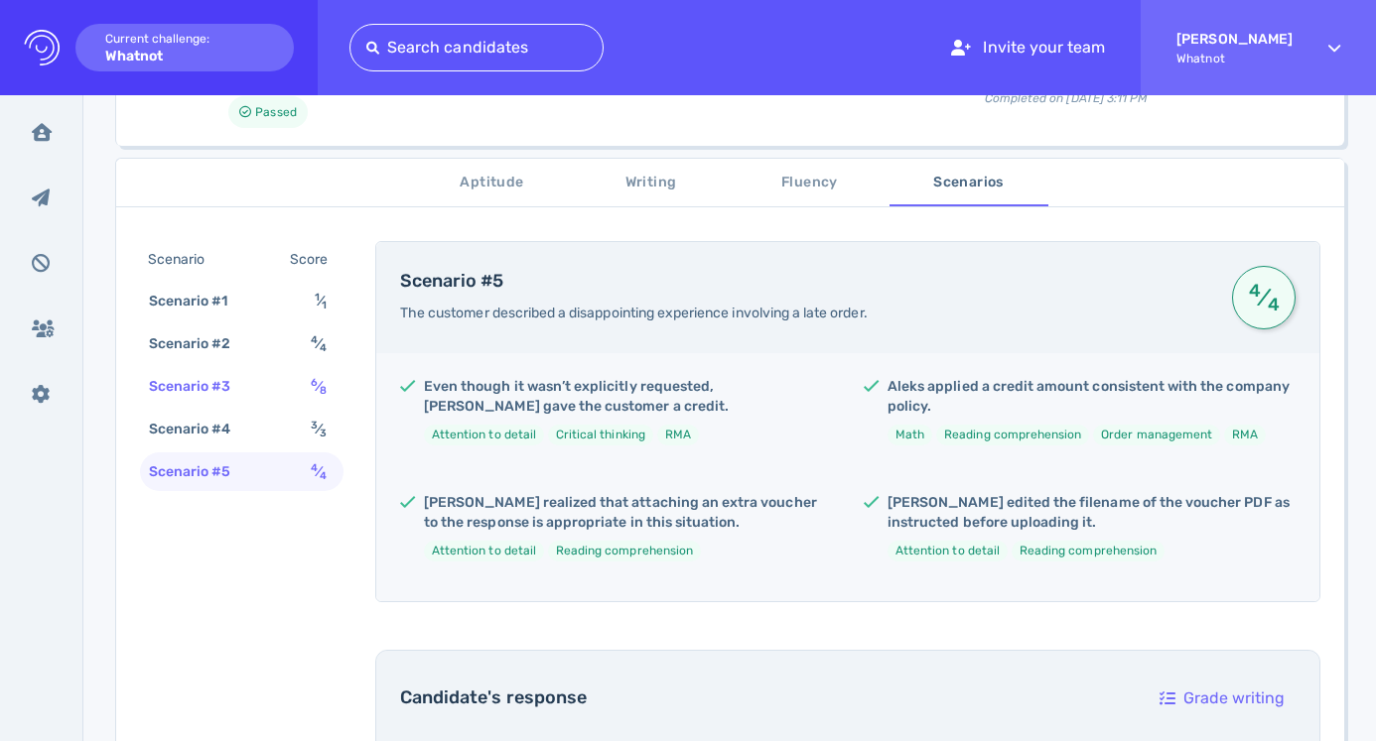
click at [300, 377] on div "Scenario #3 6 ⁄ 8" at bounding box center [241, 386] width 203 height 39
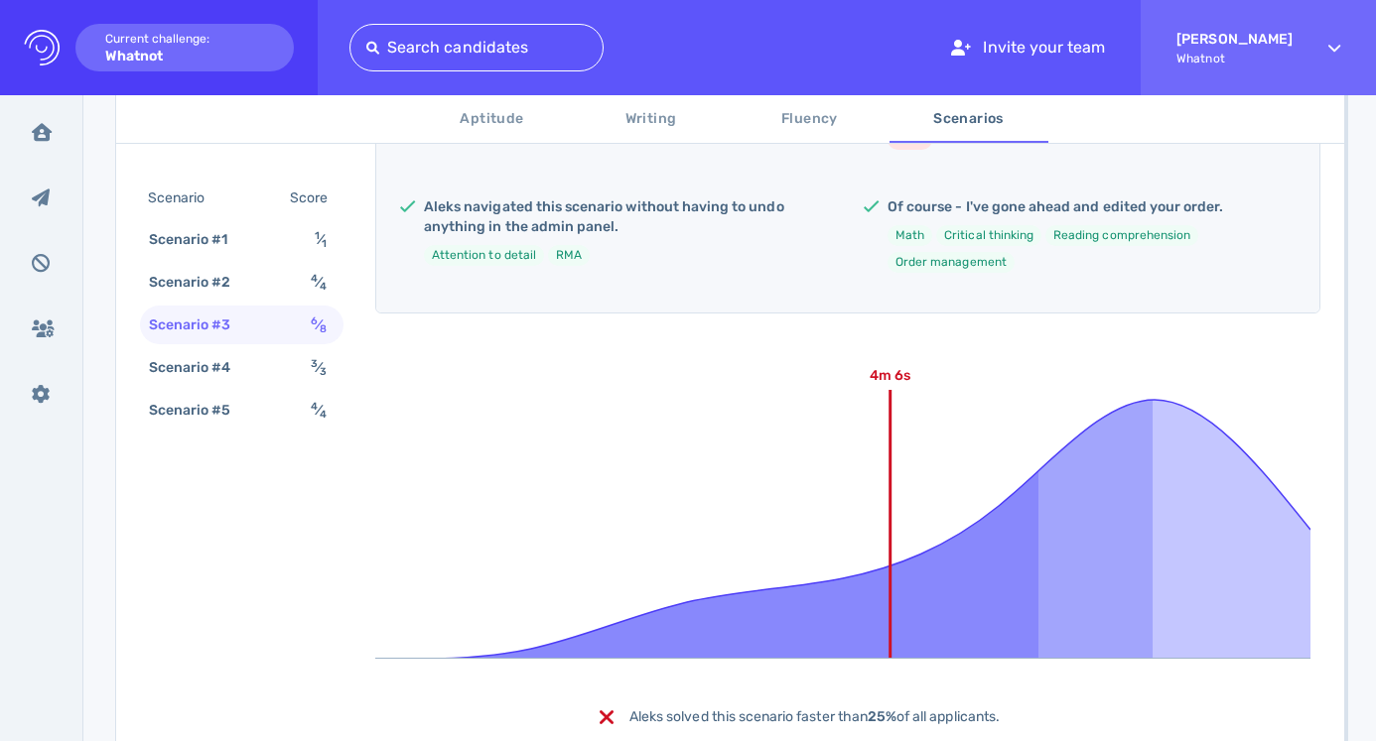
scroll to position [969, 0]
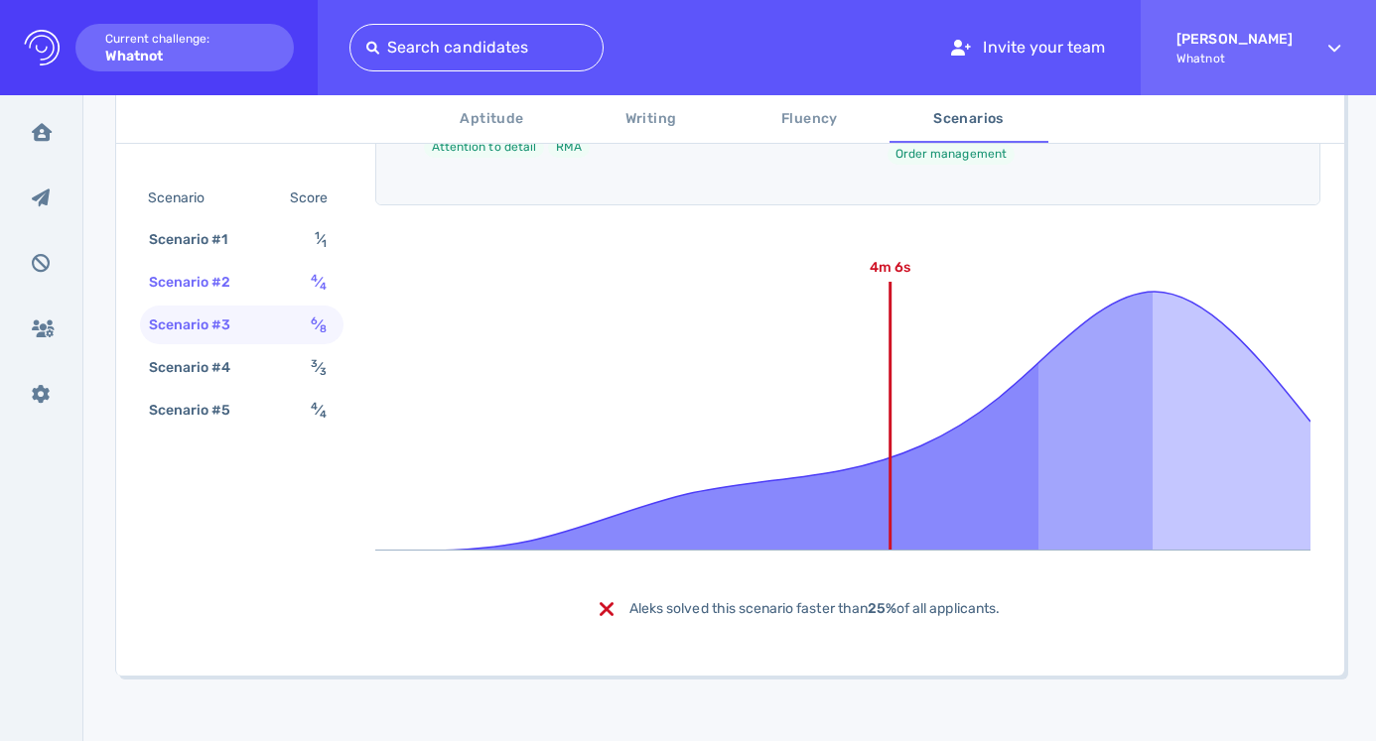
click at [311, 288] on span "4 ⁄ 4" at bounding box center [319, 282] width 16 height 17
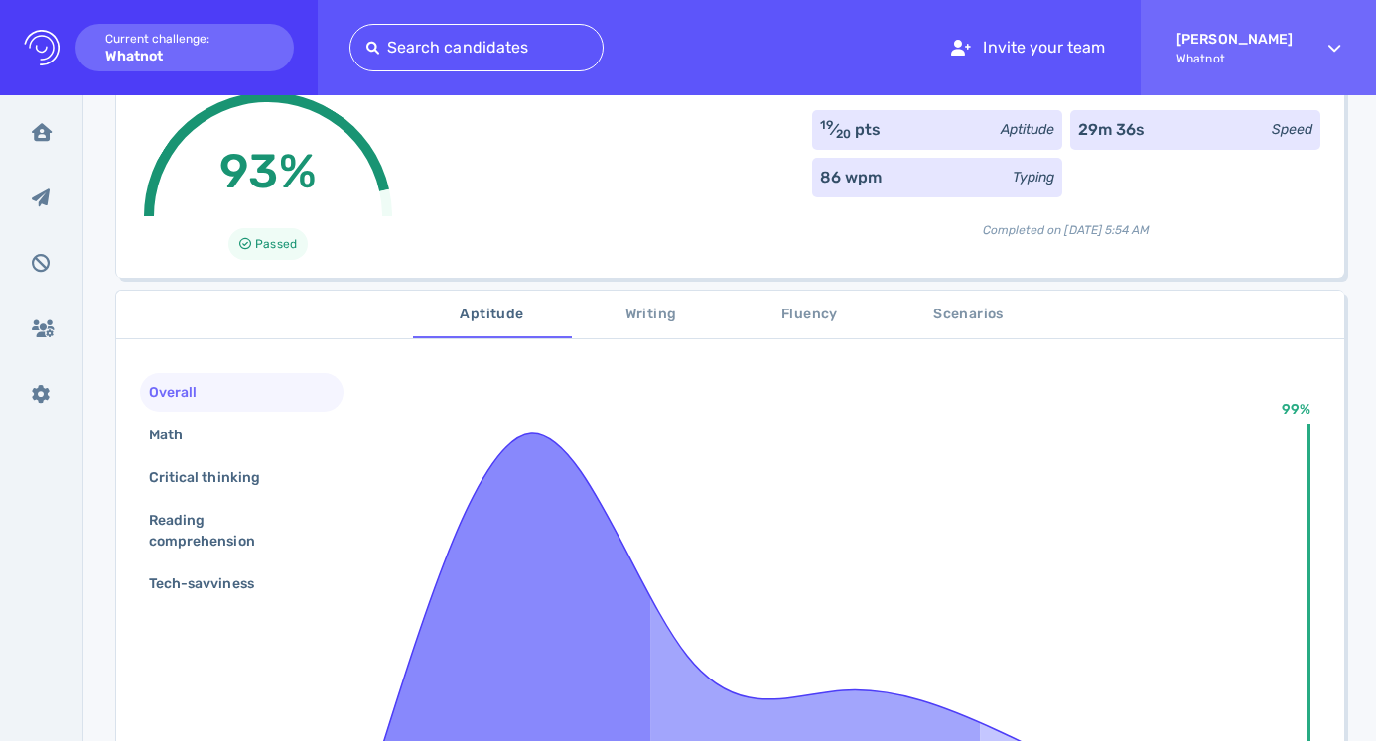
scroll to position [168, 0]
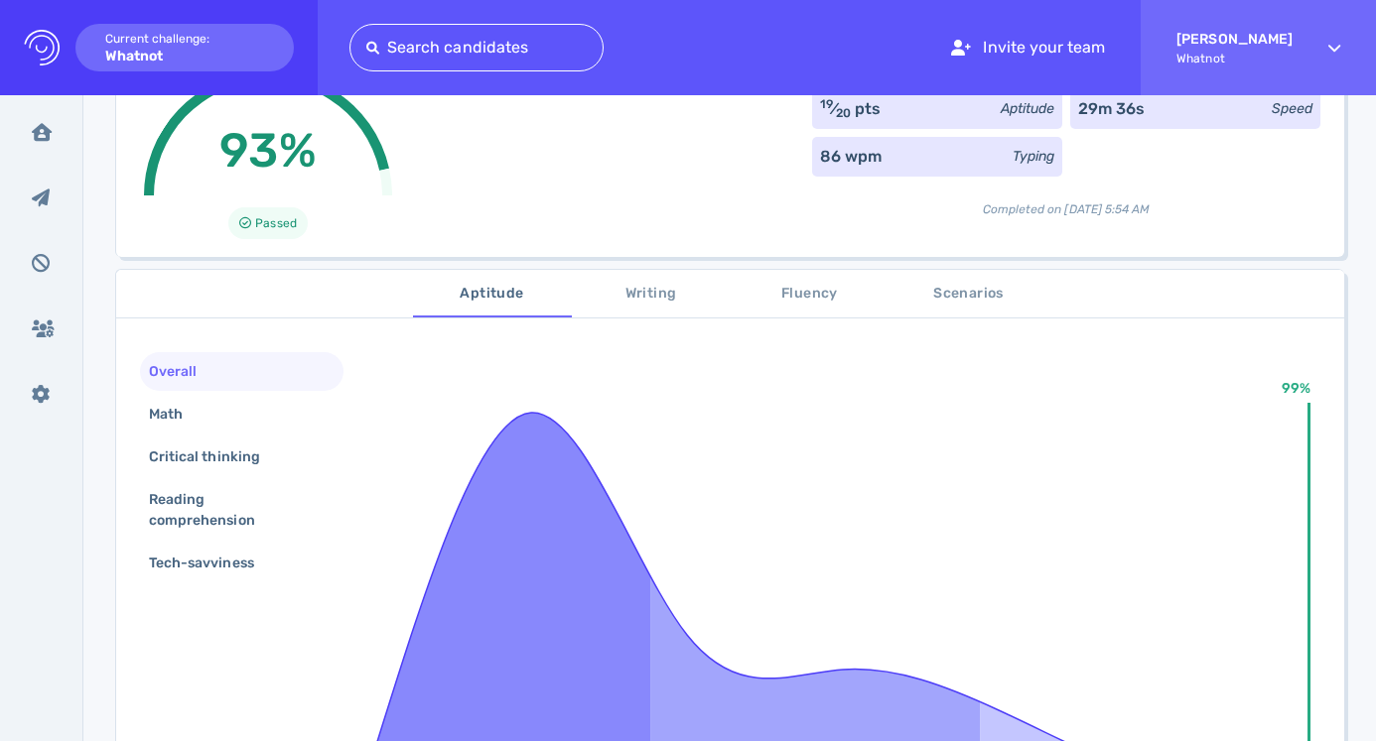
click at [997, 303] on span "Scenarios" at bounding box center [968, 294] width 135 height 25
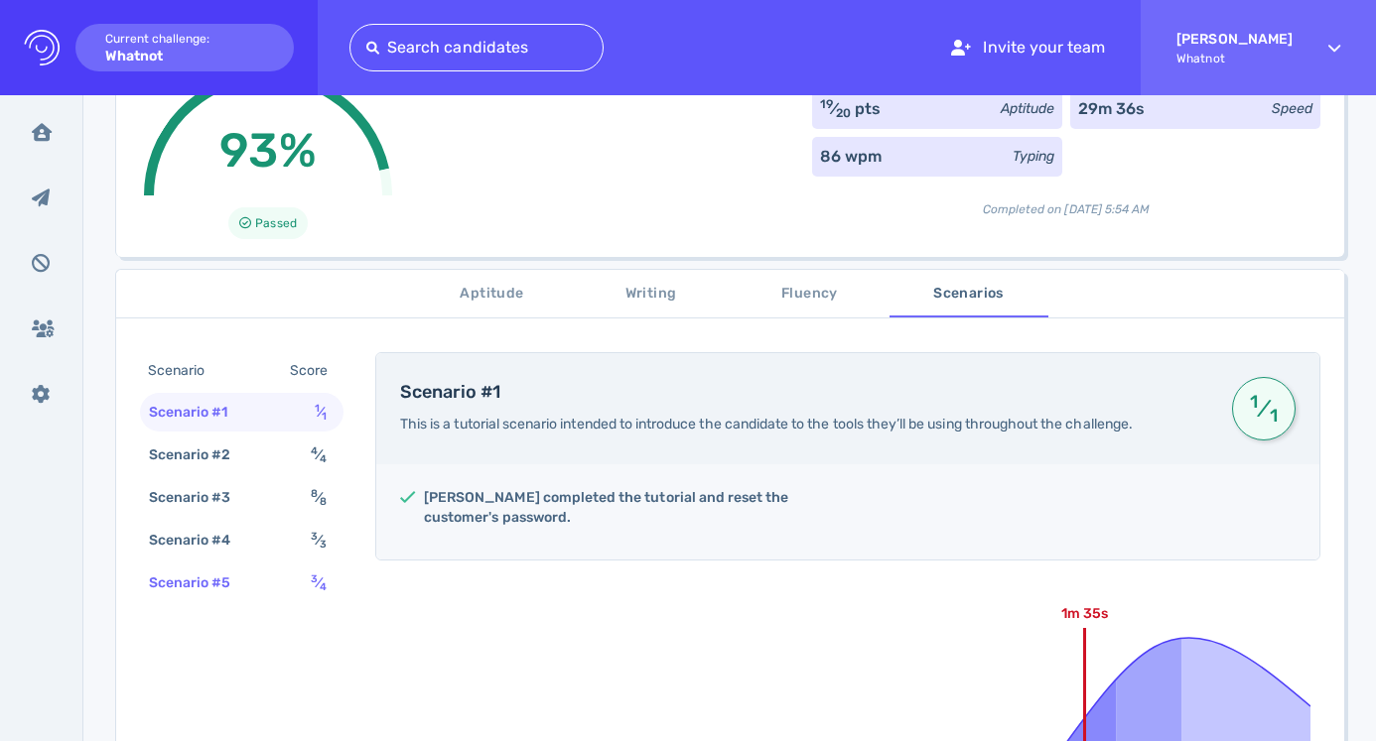
click at [315, 578] on sup "3" at bounding box center [314, 579] width 7 height 13
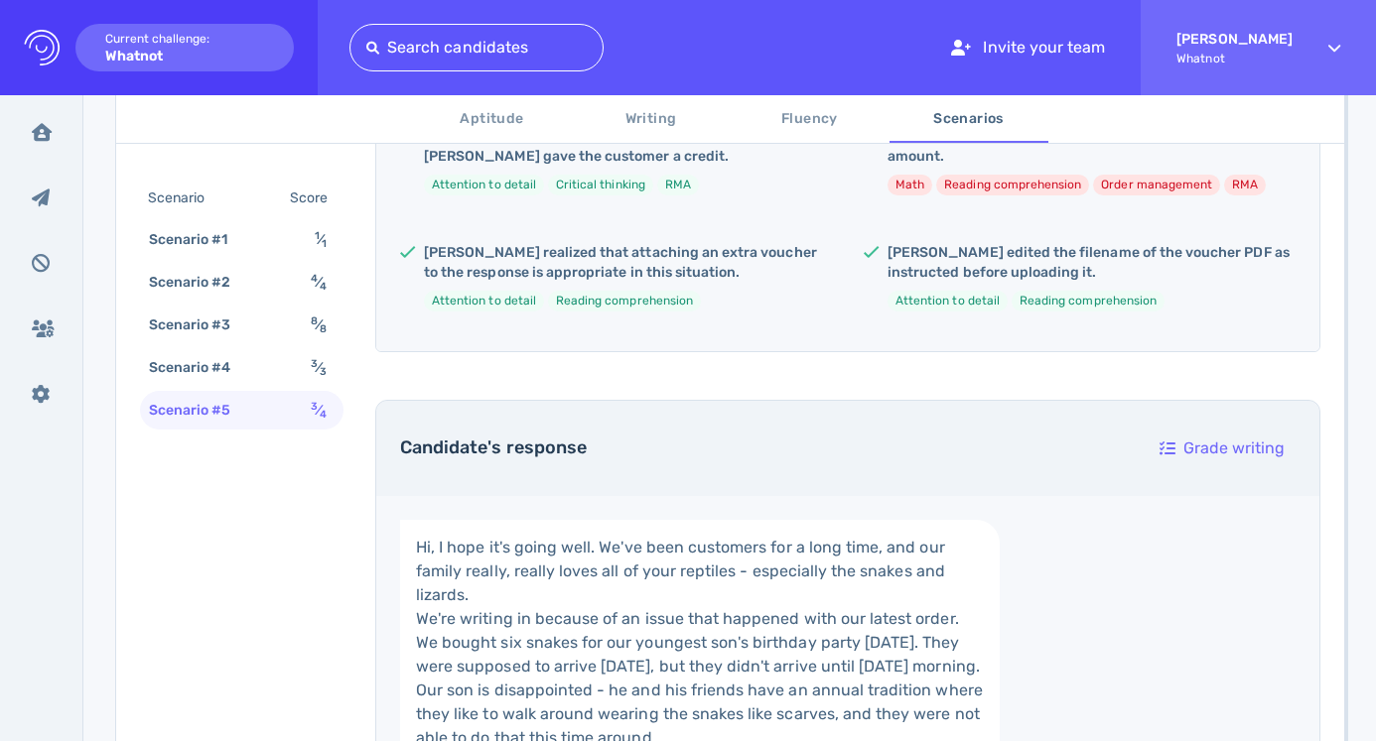
scroll to position [613, 0]
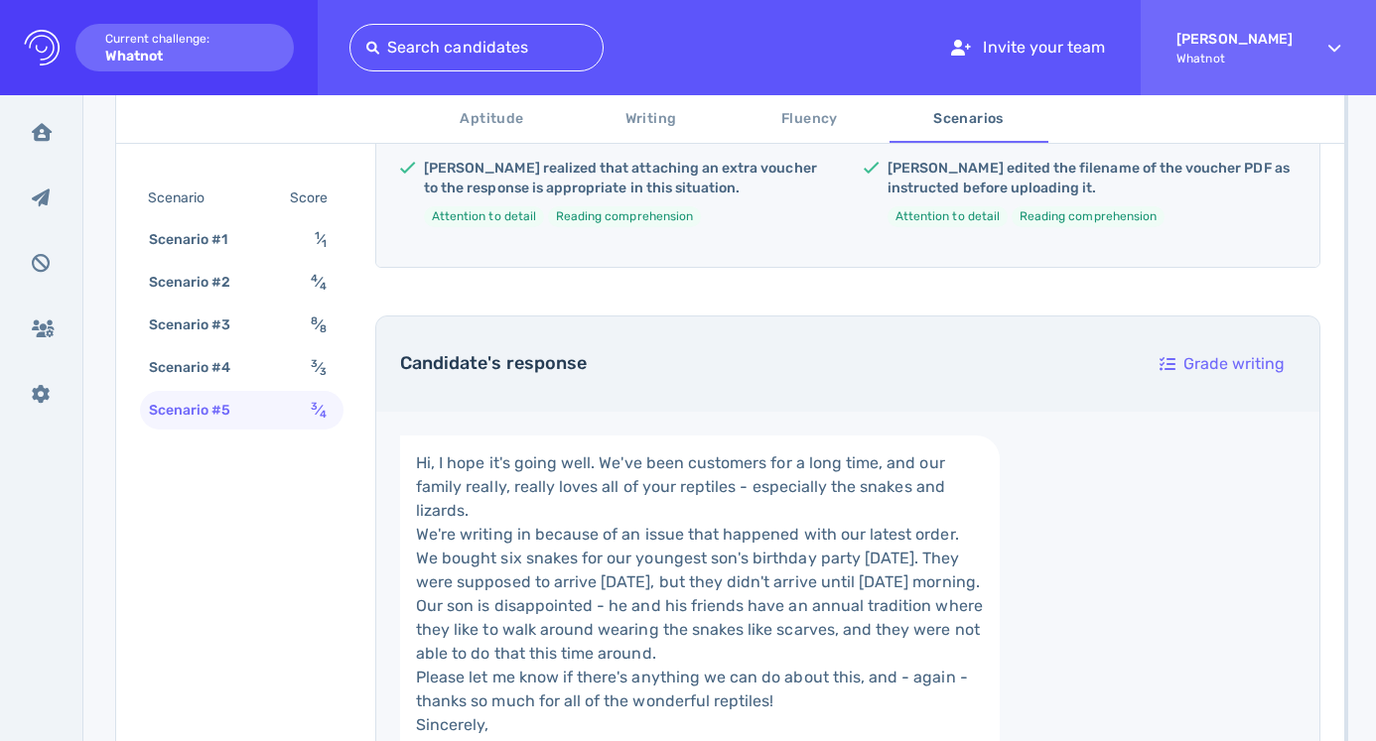
drag, startPoint x: 580, startPoint y: 593, endPoint x: 377, endPoint y: 423, distance: 264.2
copy link "Hi, I hope it's going well. We've been customers for a long time, and our famil…"
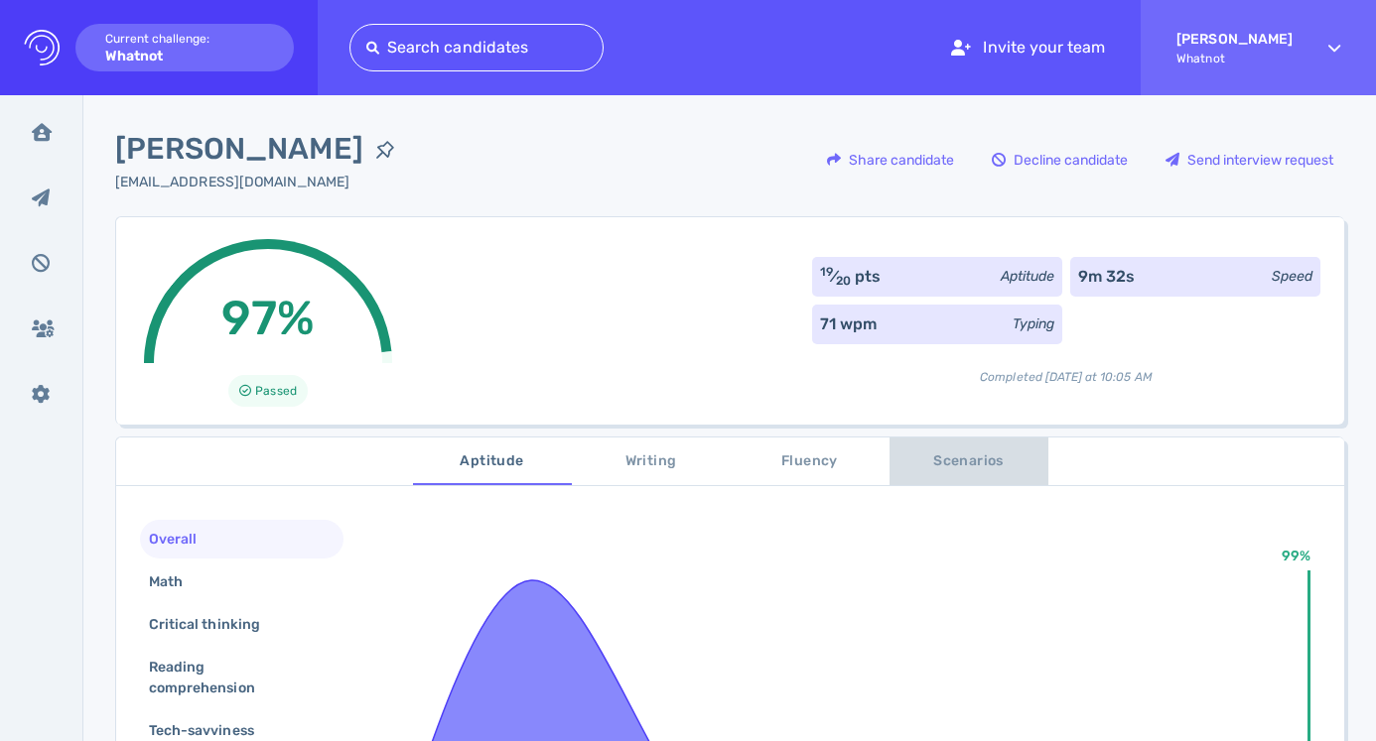
click at [985, 447] on button "Scenarios" at bounding box center [968, 462] width 159 height 48
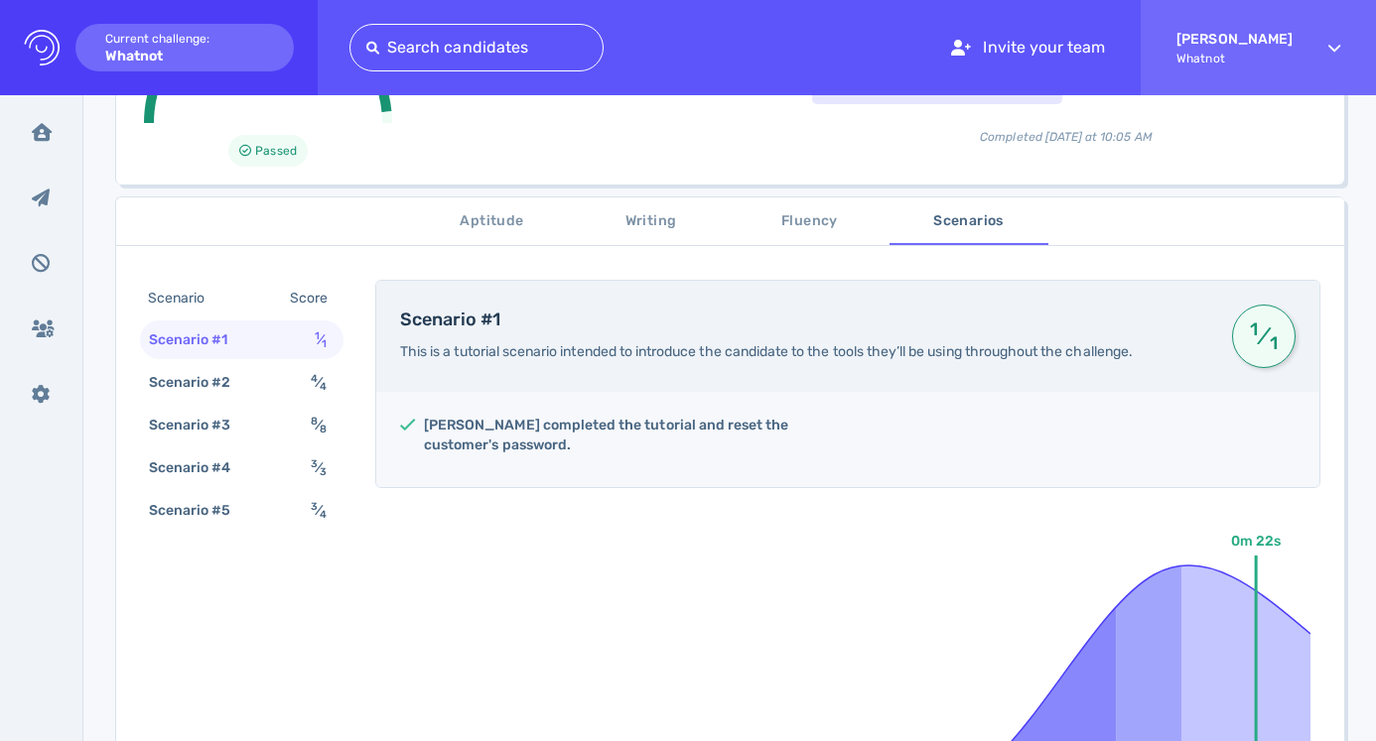
scroll to position [263, 0]
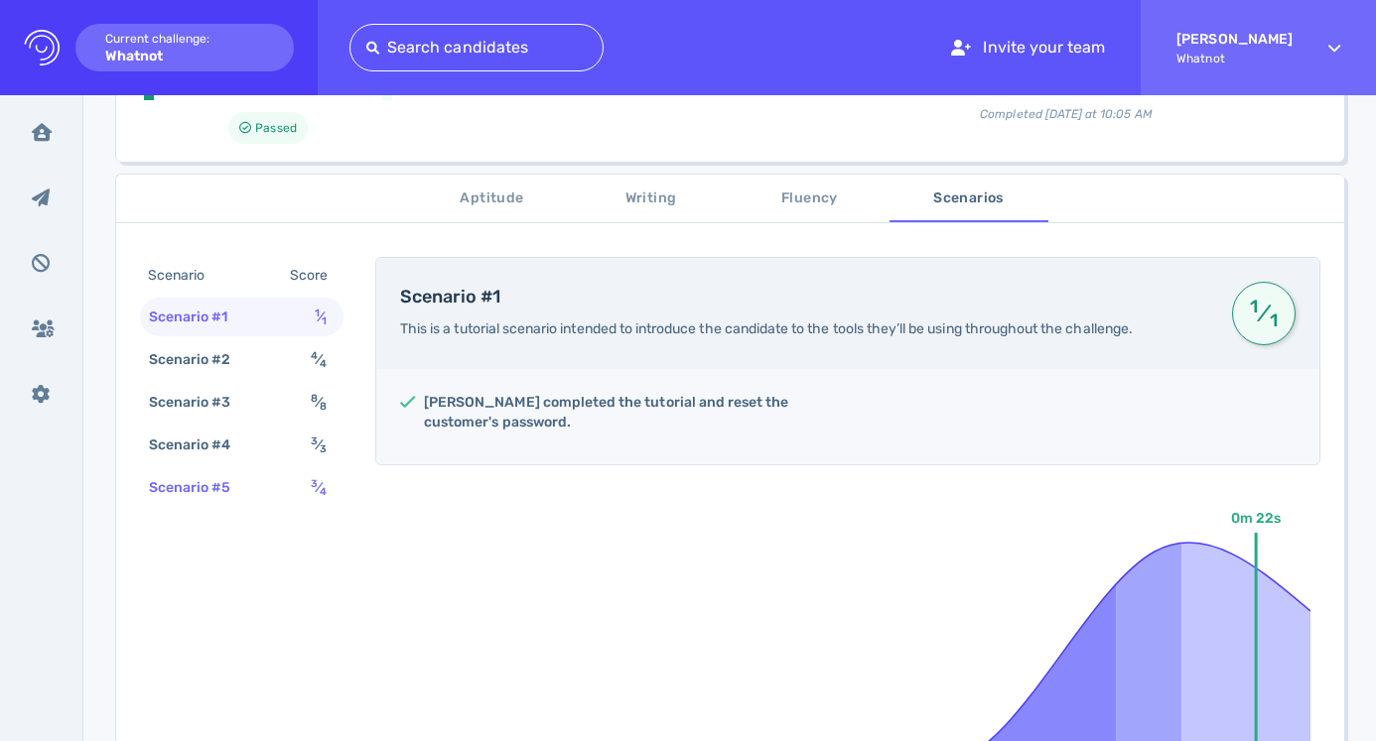
click at [284, 493] on div "Scenario #5 3 ⁄ 4" at bounding box center [241, 487] width 203 height 39
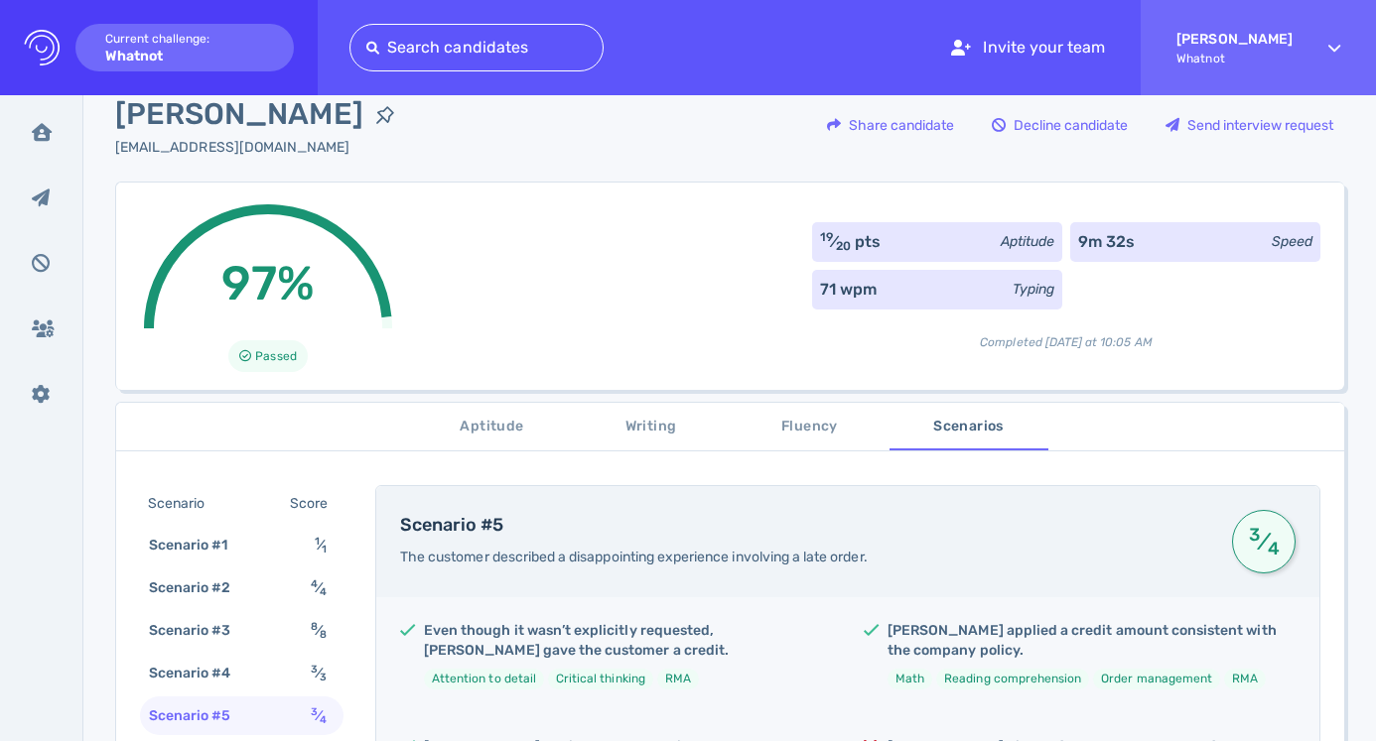
scroll to position [22, 0]
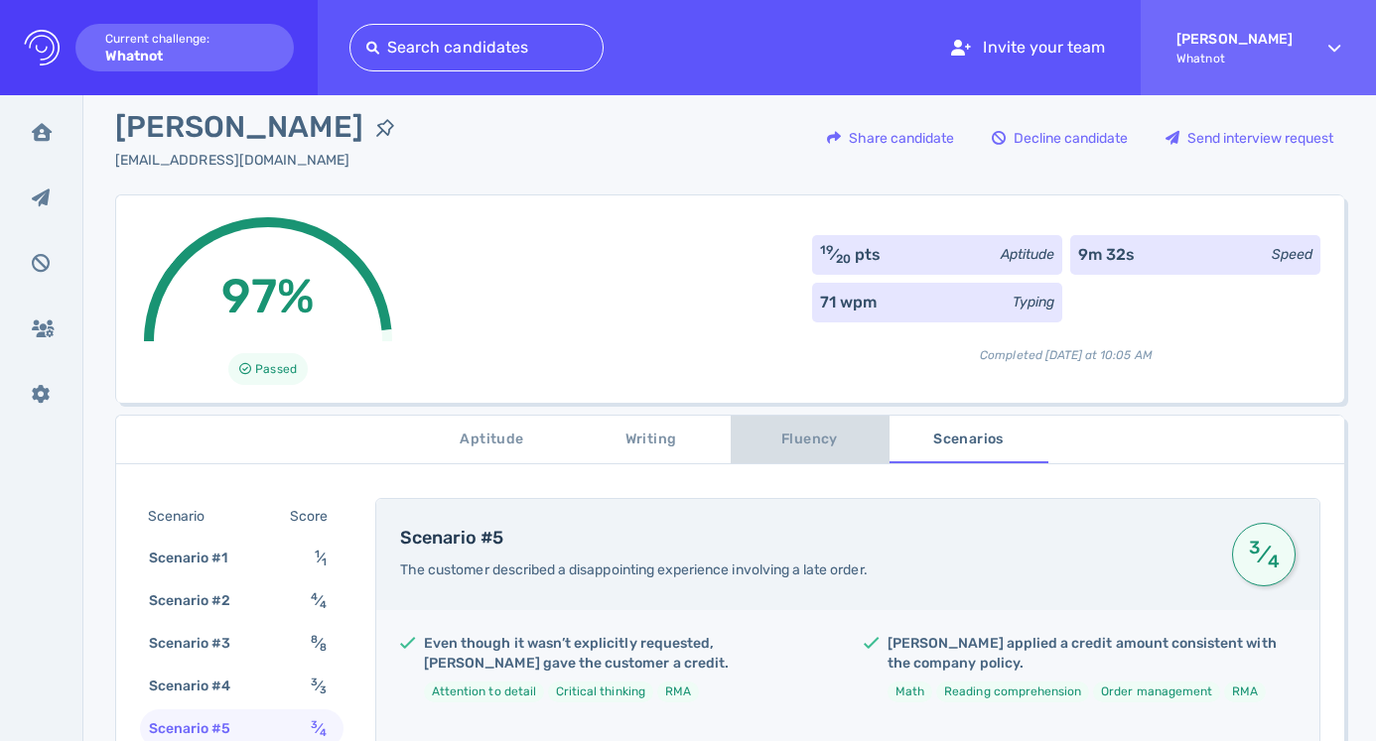
click at [798, 432] on span "Fluency" at bounding box center [809, 440] width 135 height 25
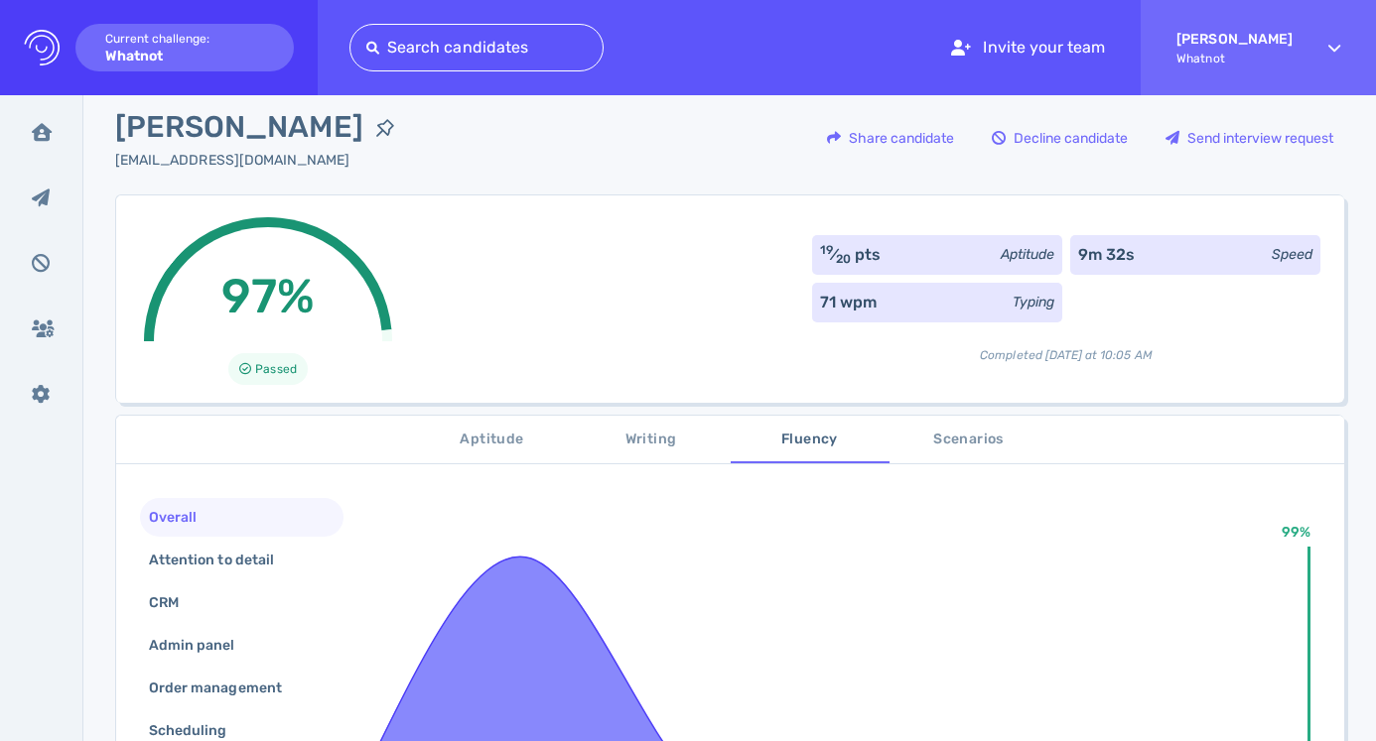
click at [624, 446] on span "Writing" at bounding box center [651, 440] width 135 height 25
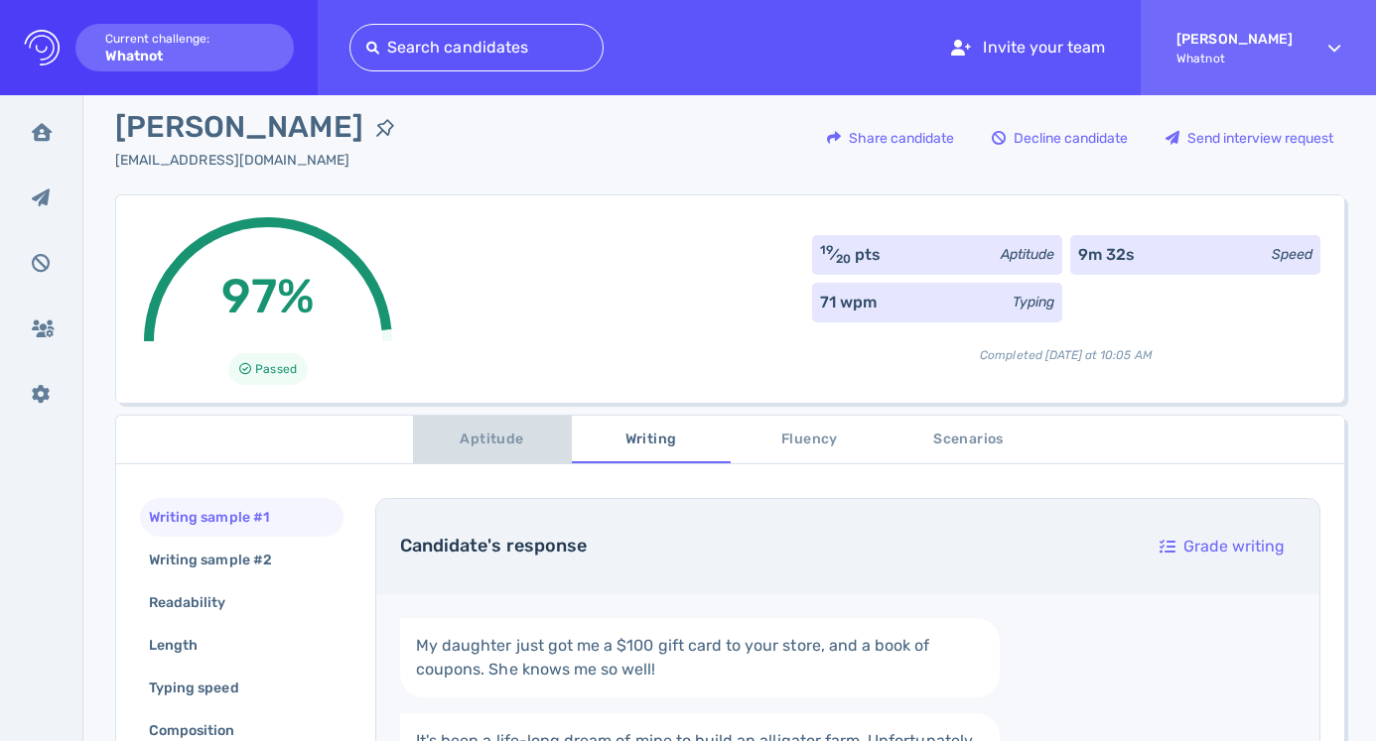
click at [487, 444] on span "Aptitude" at bounding box center [492, 440] width 135 height 25
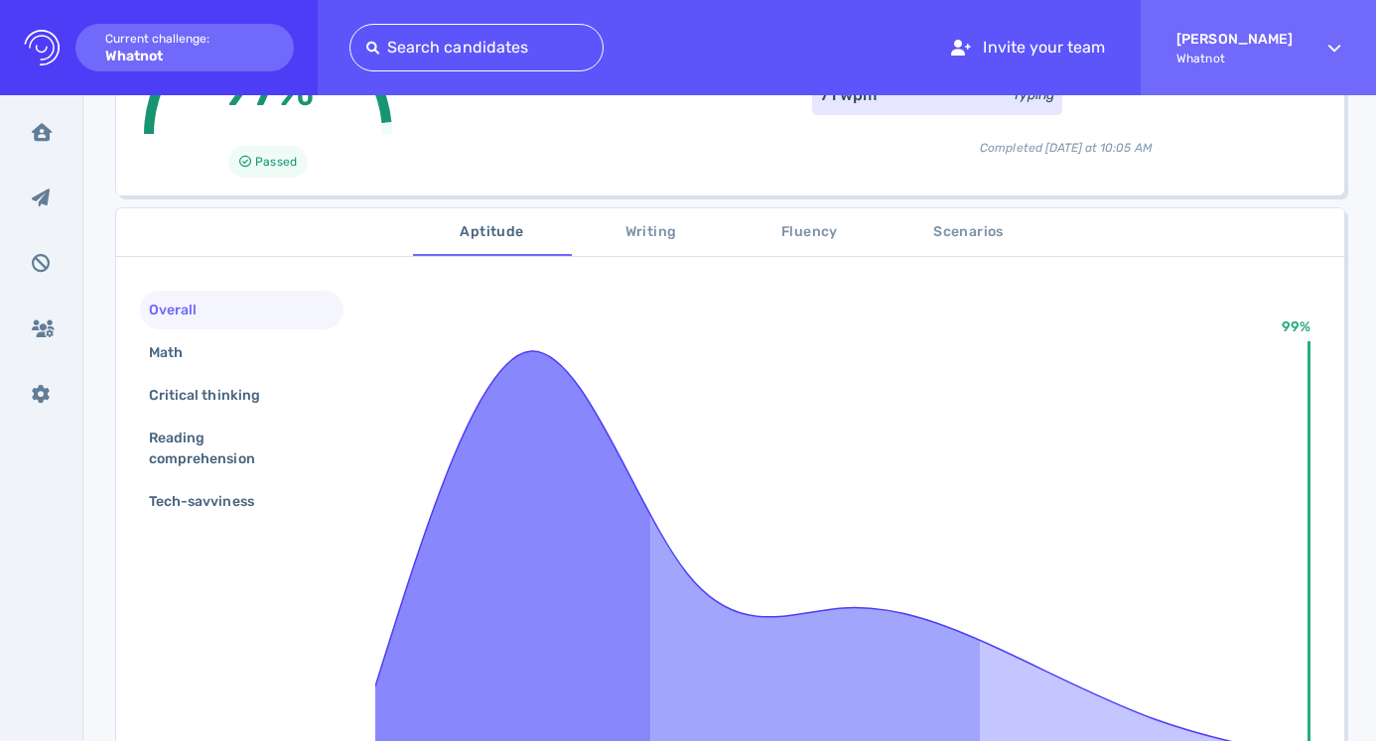
scroll to position [266, 0]
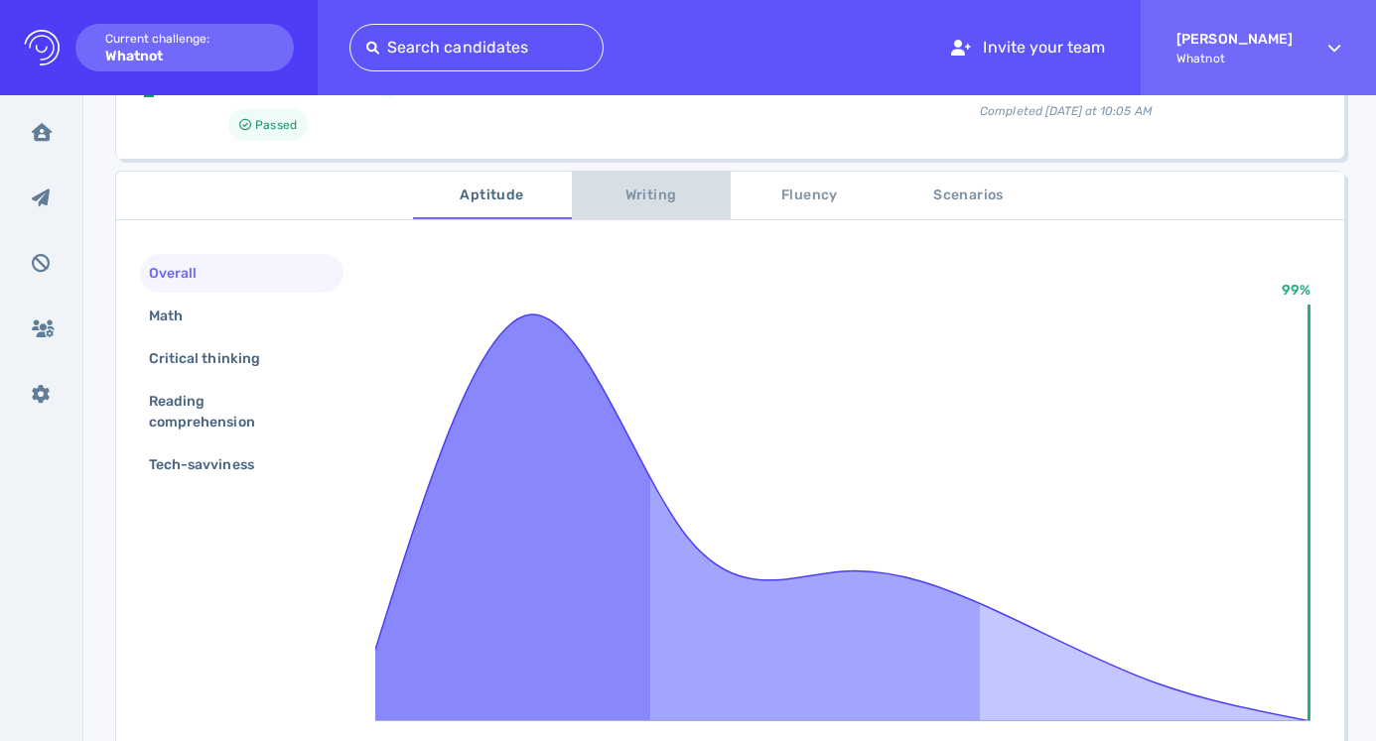
click at [635, 201] on span "Writing" at bounding box center [651, 196] width 135 height 25
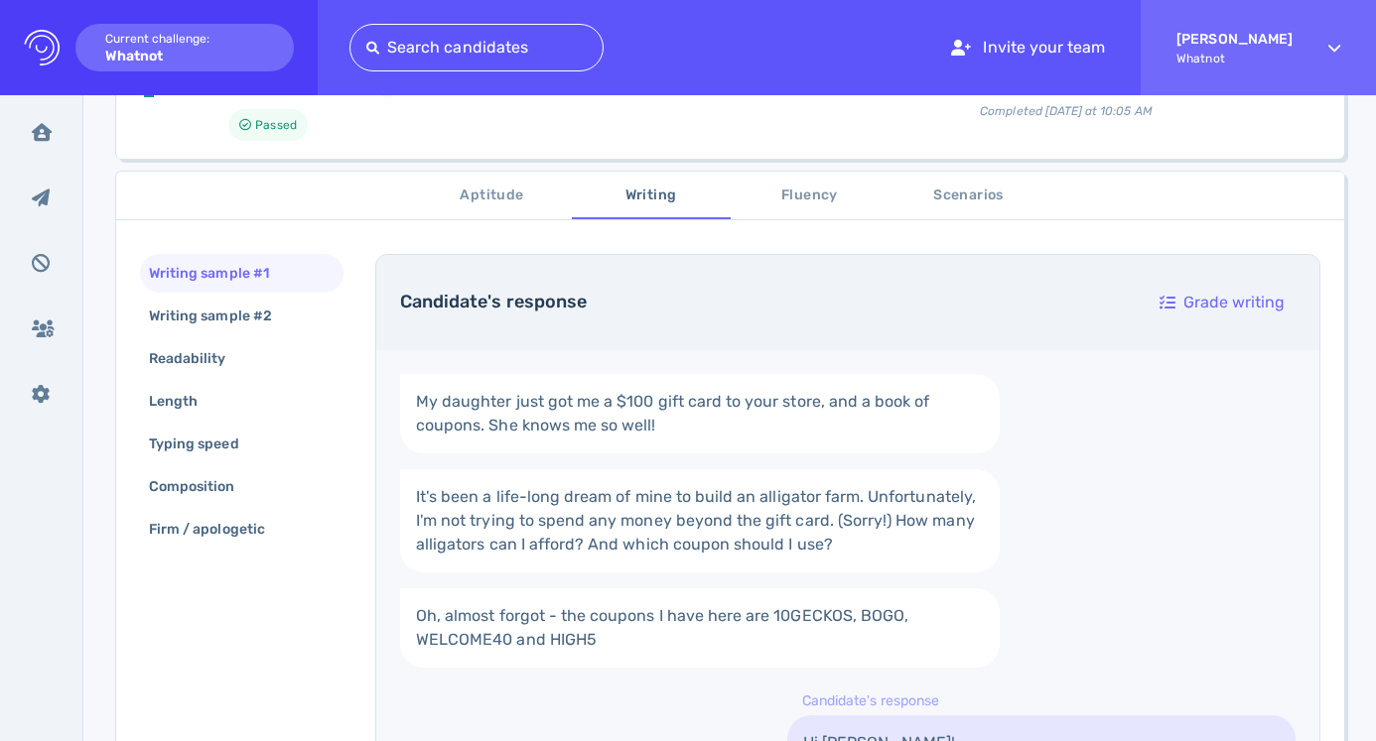
click at [796, 201] on span "Fluency" at bounding box center [809, 196] width 135 height 25
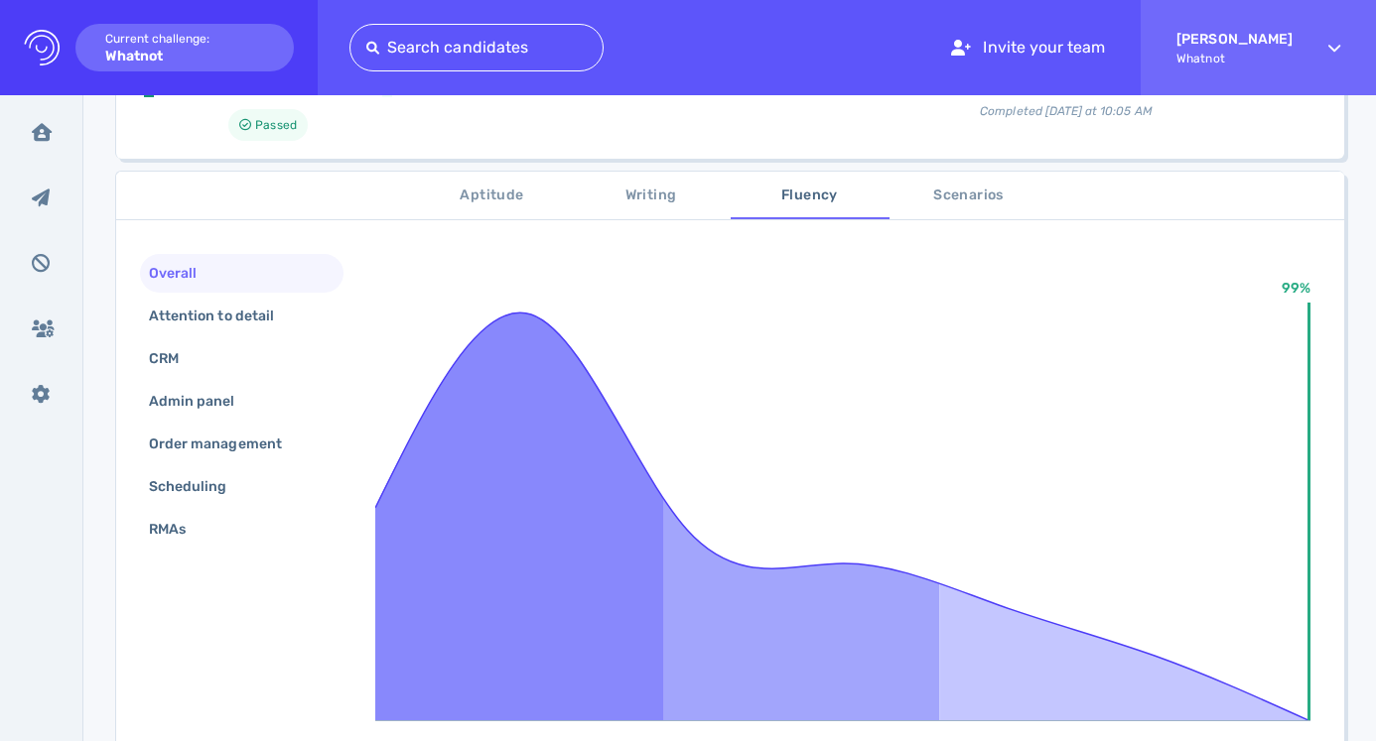
click at [985, 224] on div "Aptitude Writing Fluency Scenarios Overall Attention to detail CRM Admin panel …" at bounding box center [730, 556] width 1228 height 768
click at [955, 205] on span "Scenarios" at bounding box center [968, 196] width 135 height 25
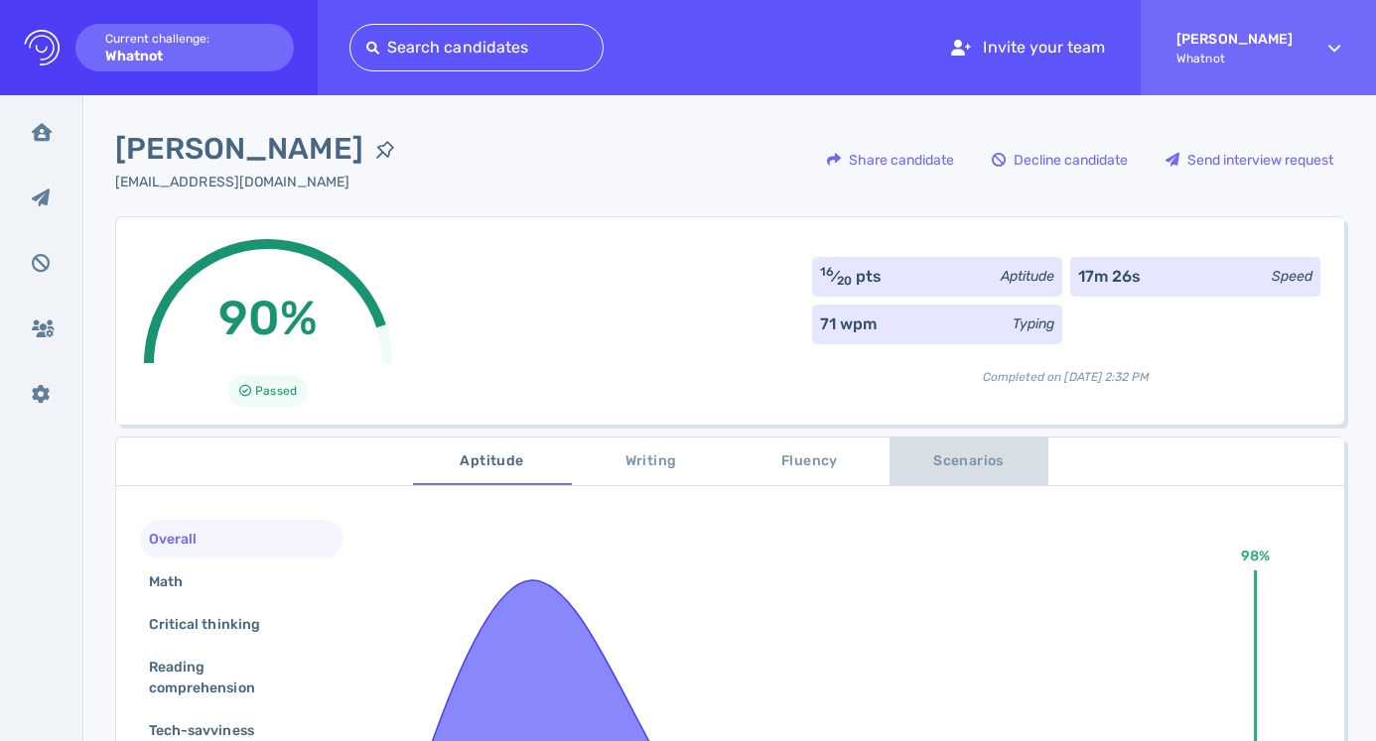
click at [955, 455] on span "Scenarios" at bounding box center [968, 462] width 135 height 25
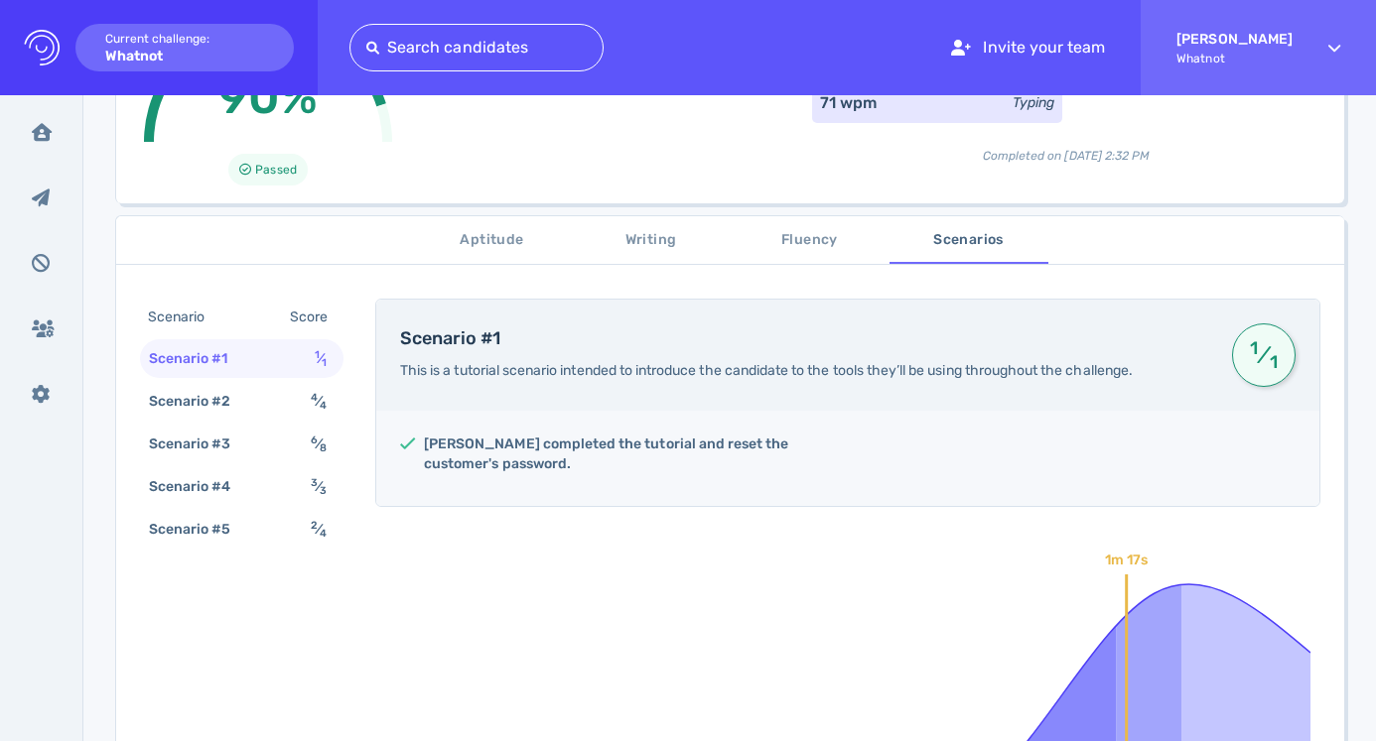
scroll to position [270, 0]
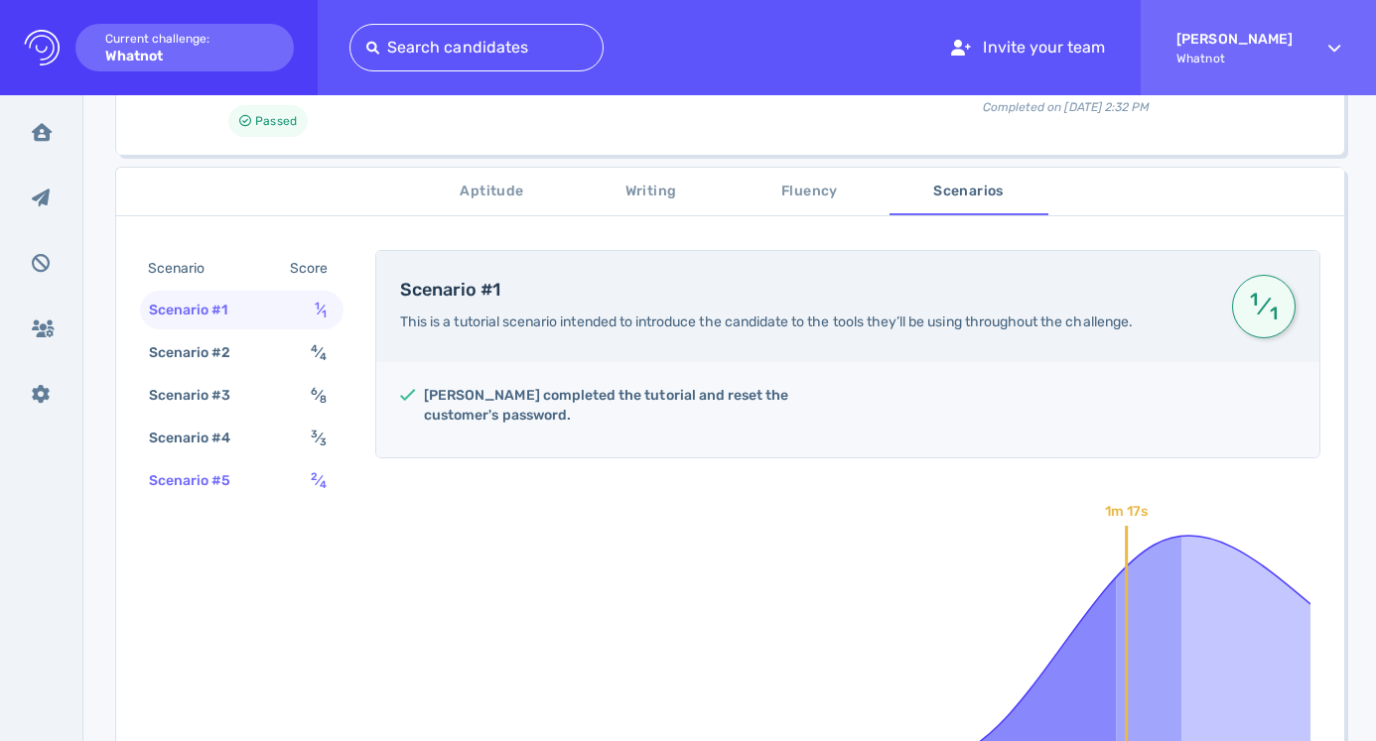
click at [283, 484] on div "Scenario #5 2 ⁄ 4" at bounding box center [241, 481] width 203 height 39
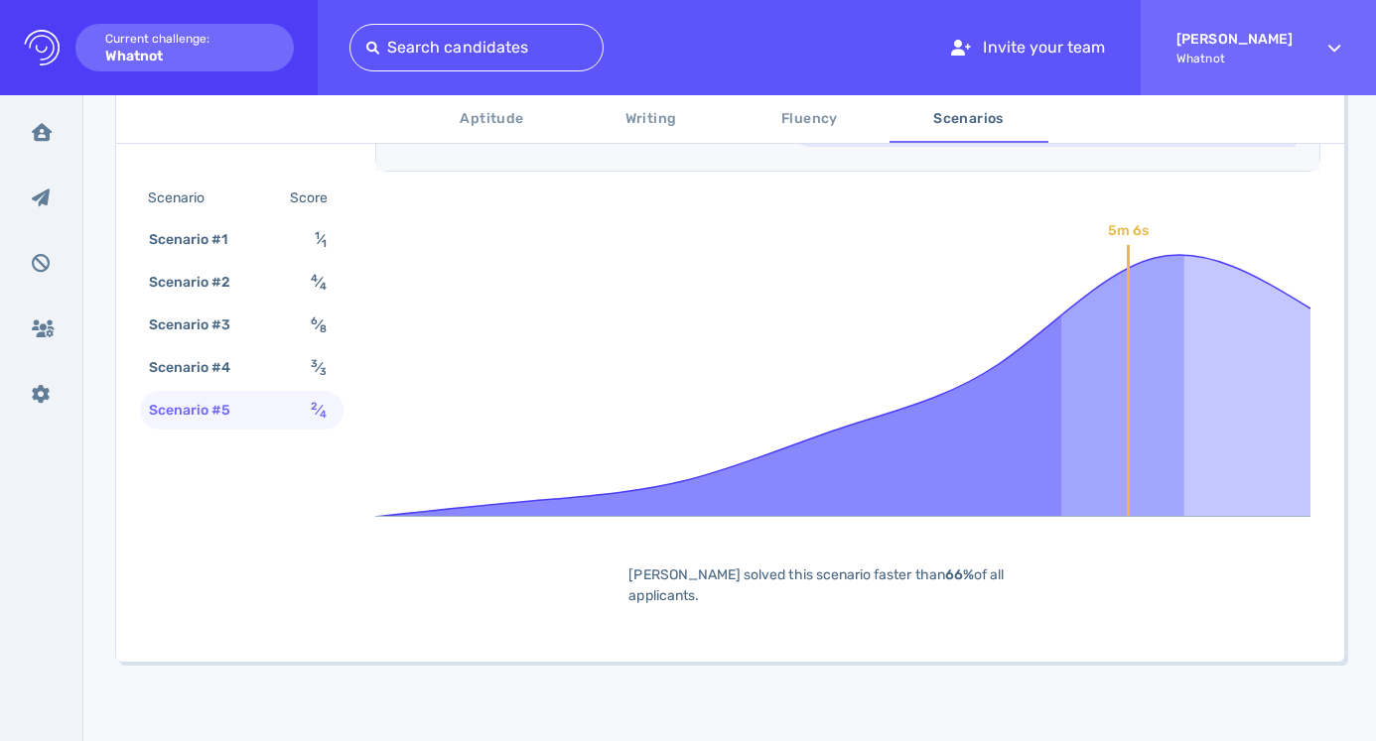
scroll to position [1714, 0]
